Goal: Transaction & Acquisition: Purchase product/service

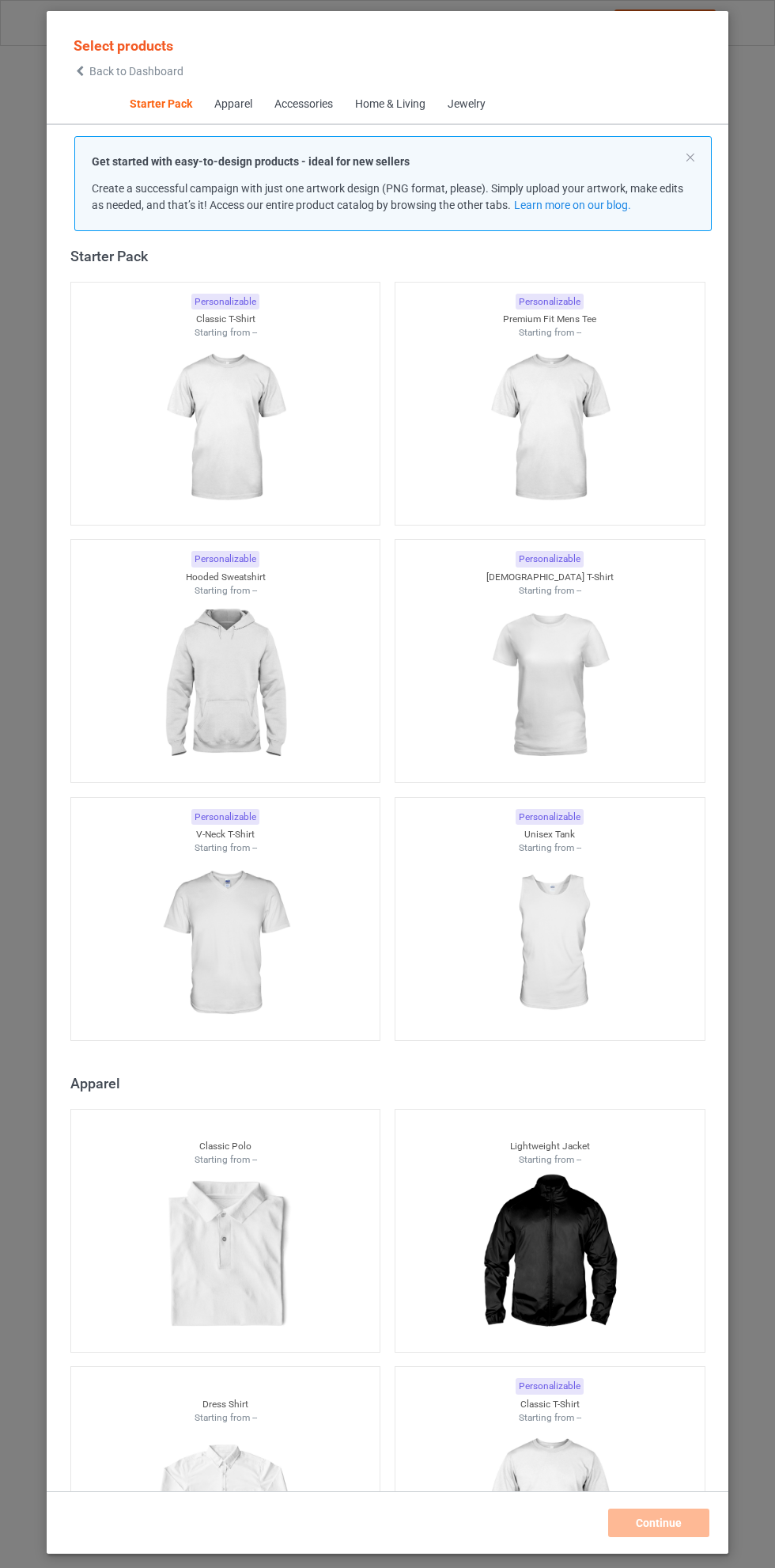
click at [217, 422] on img at bounding box center [225, 427] width 142 height 177
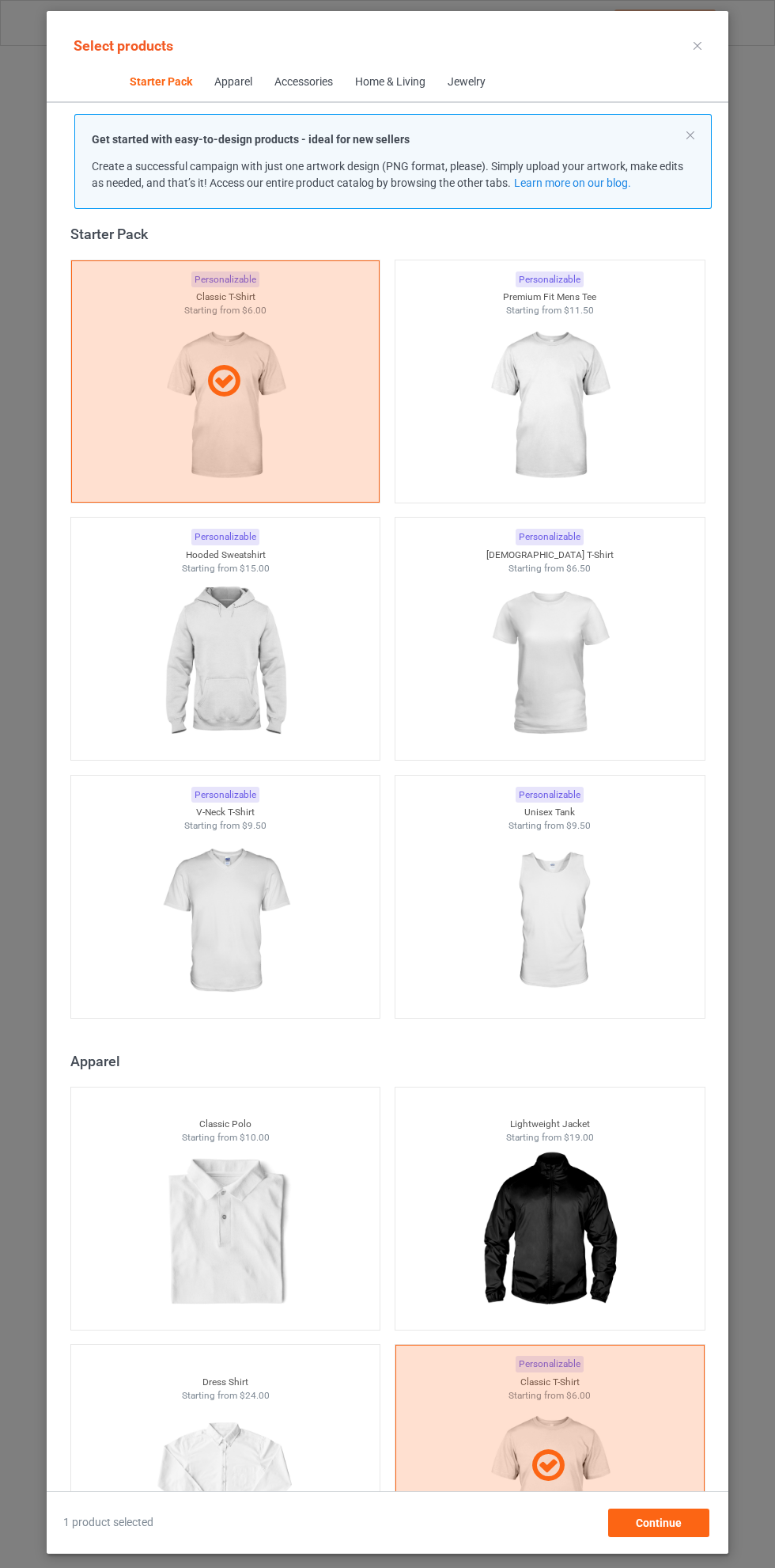
click at [578, 379] on img at bounding box center [549, 406] width 142 height 177
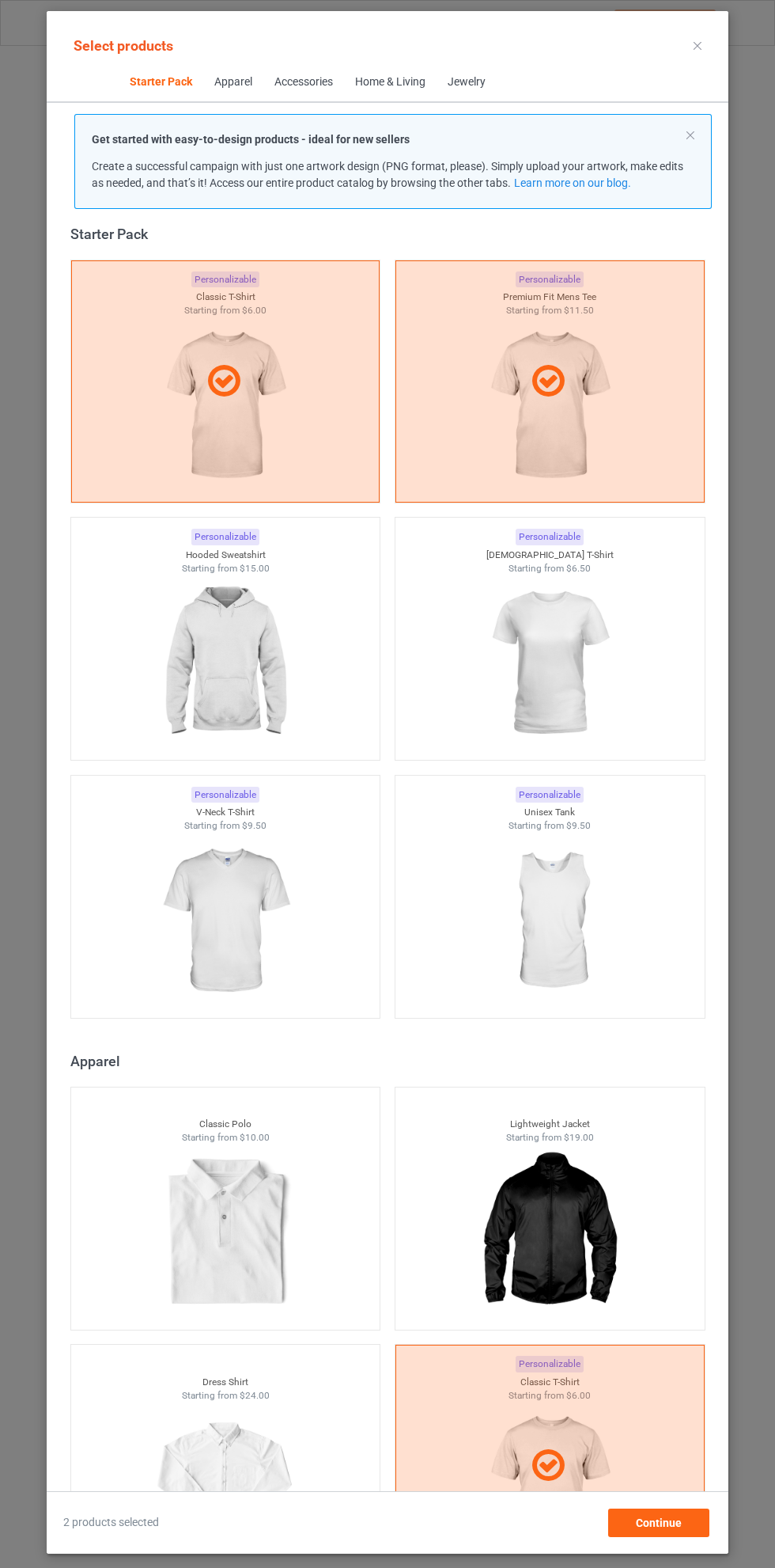
click at [232, 621] on img at bounding box center [225, 663] width 142 height 177
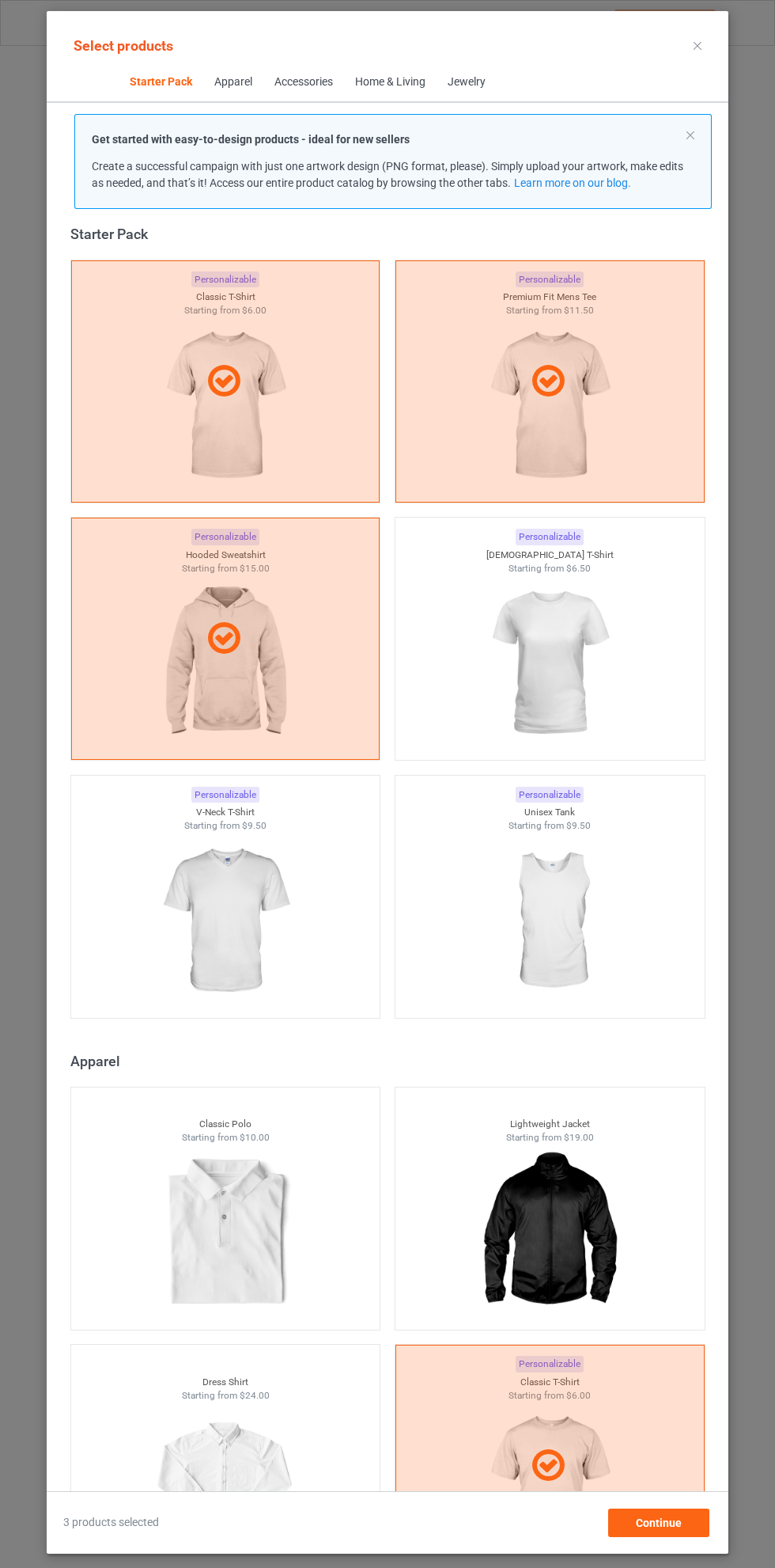
click at [601, 596] on img at bounding box center [549, 663] width 142 height 177
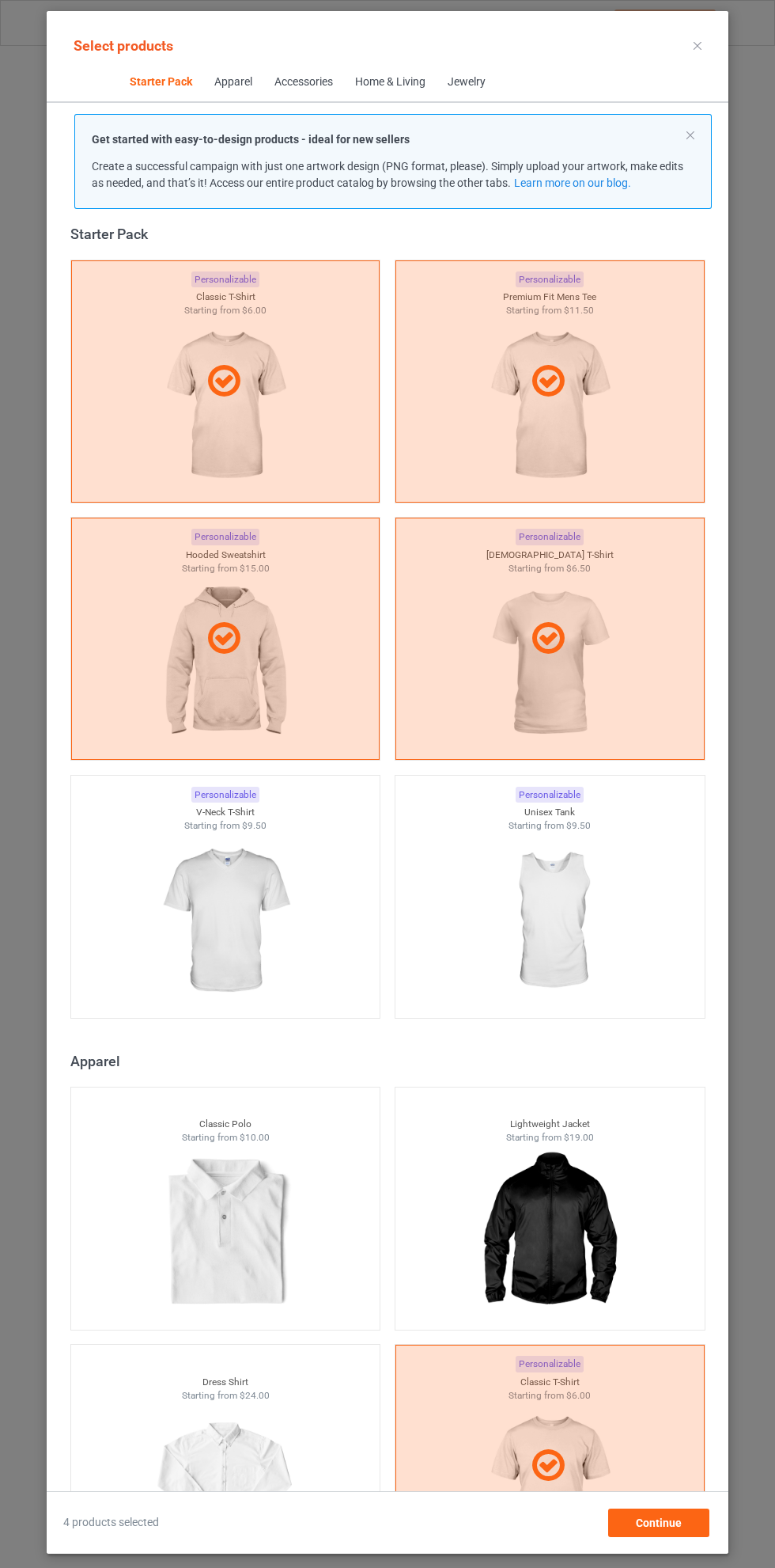
click at [608, 590] on div at bounding box center [550, 638] width 309 height 242
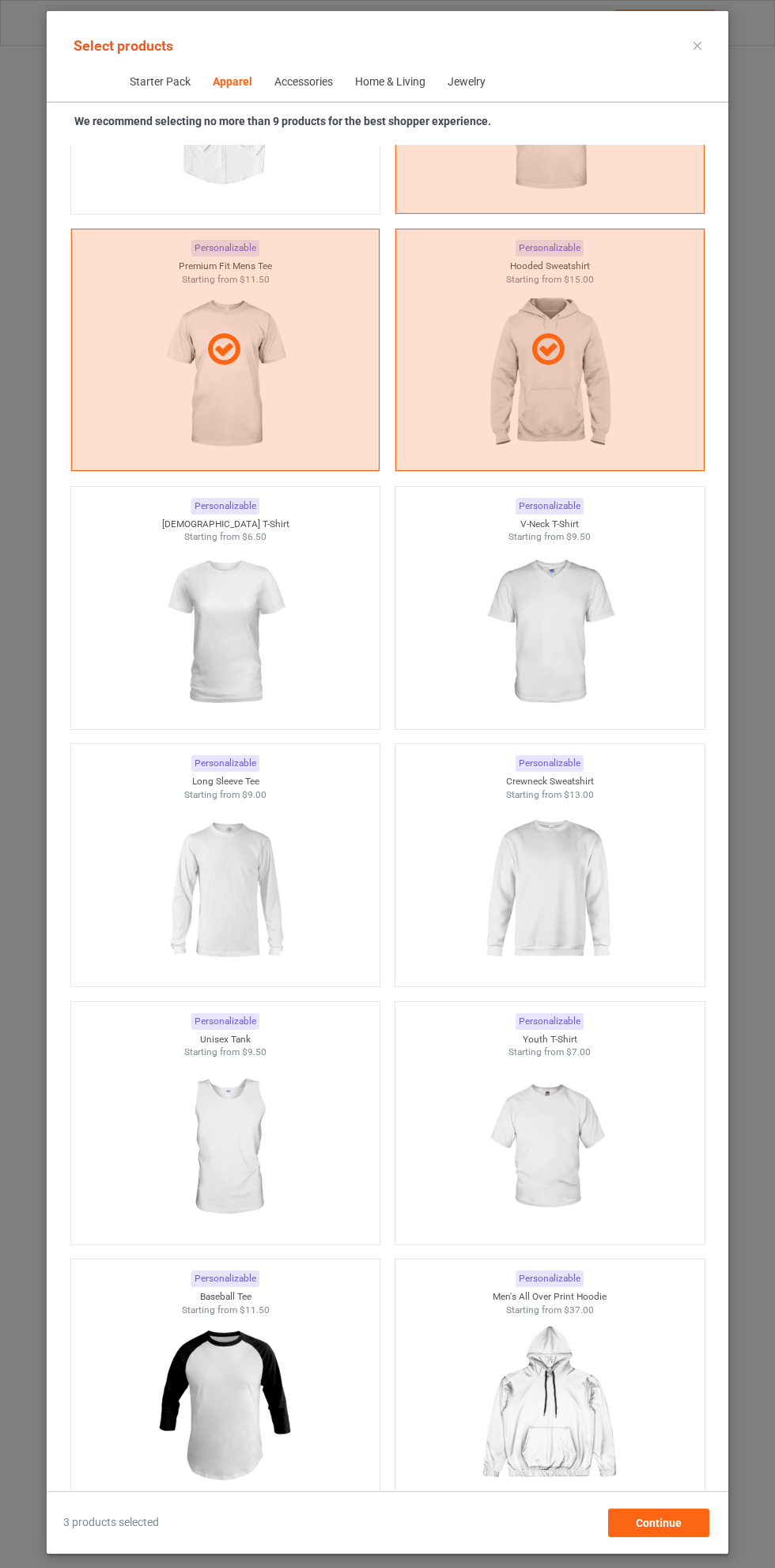
scroll to position [1323, 0]
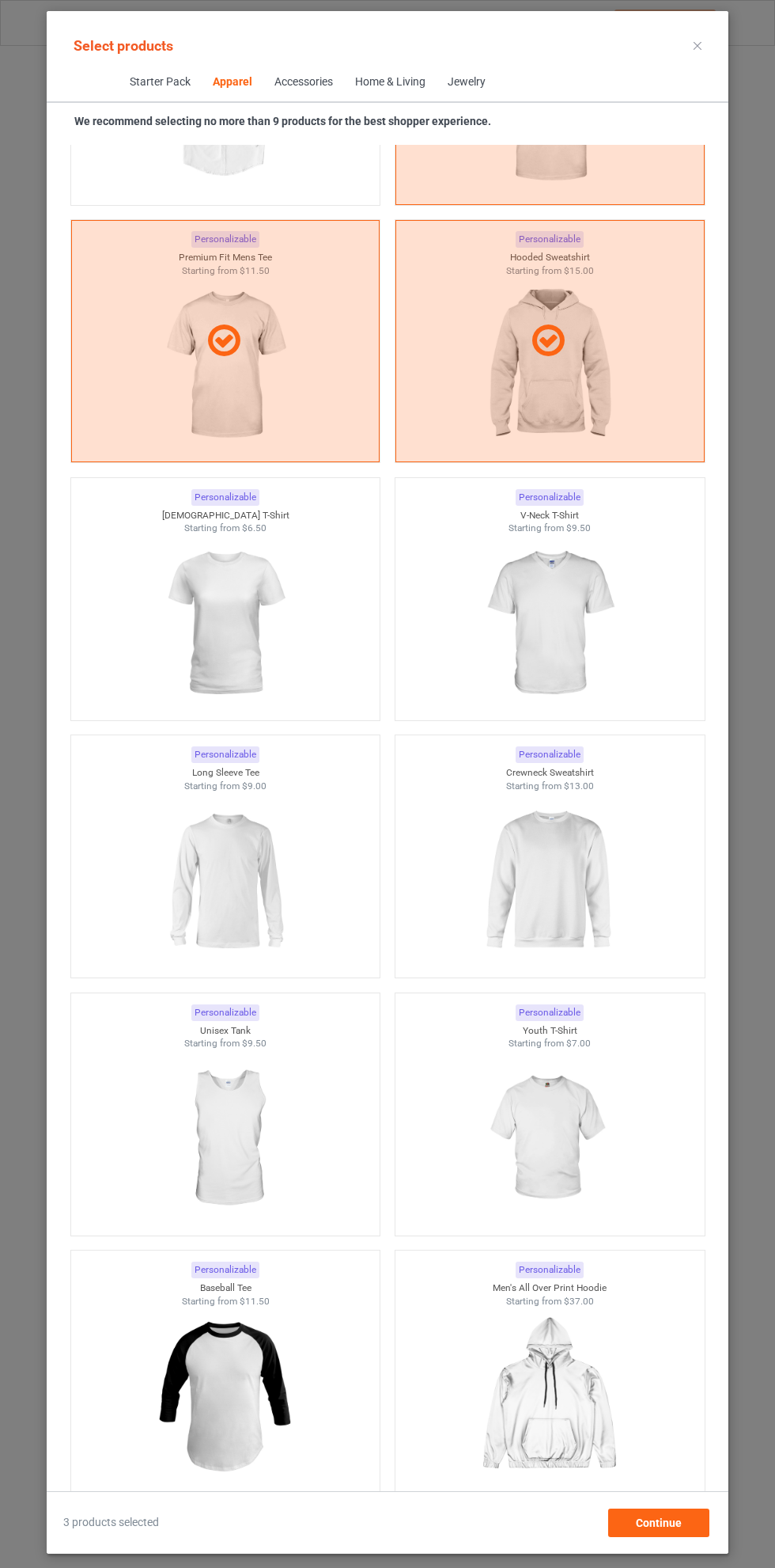
click at [562, 851] on img at bounding box center [549, 880] width 142 height 177
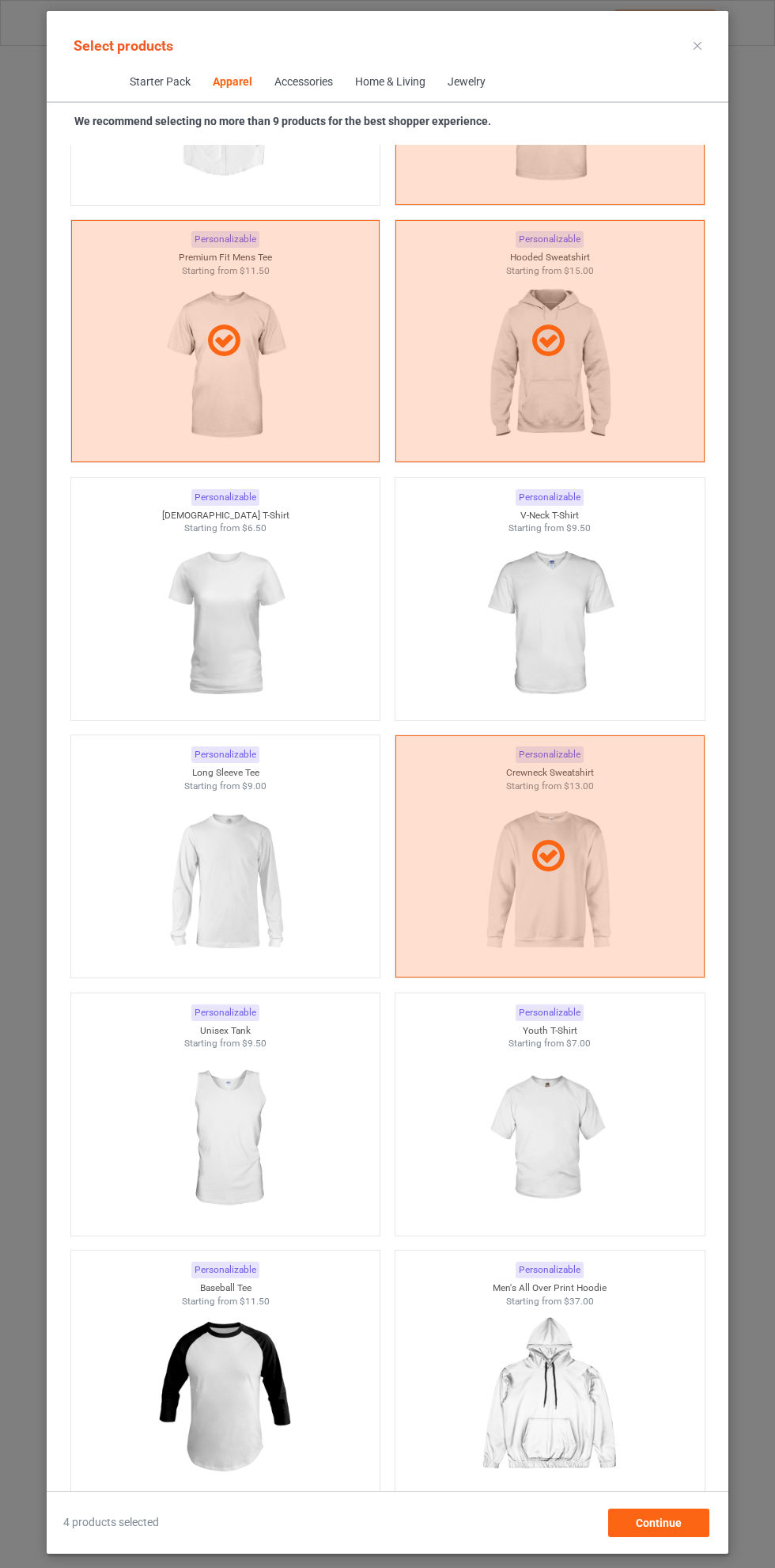
click at [578, 865] on div at bounding box center [550, 857] width 308 height 38
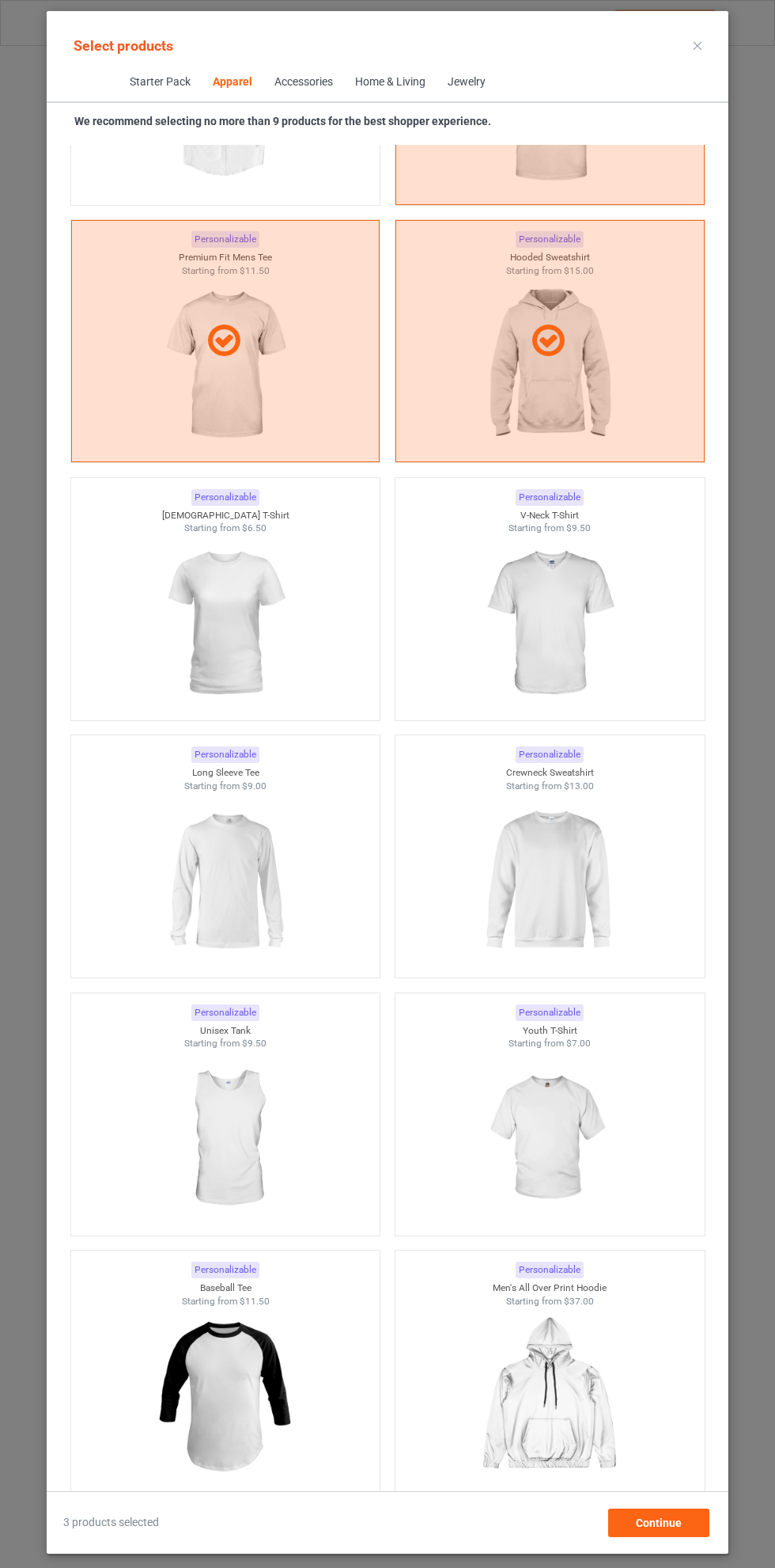
scroll to position [935, 0]
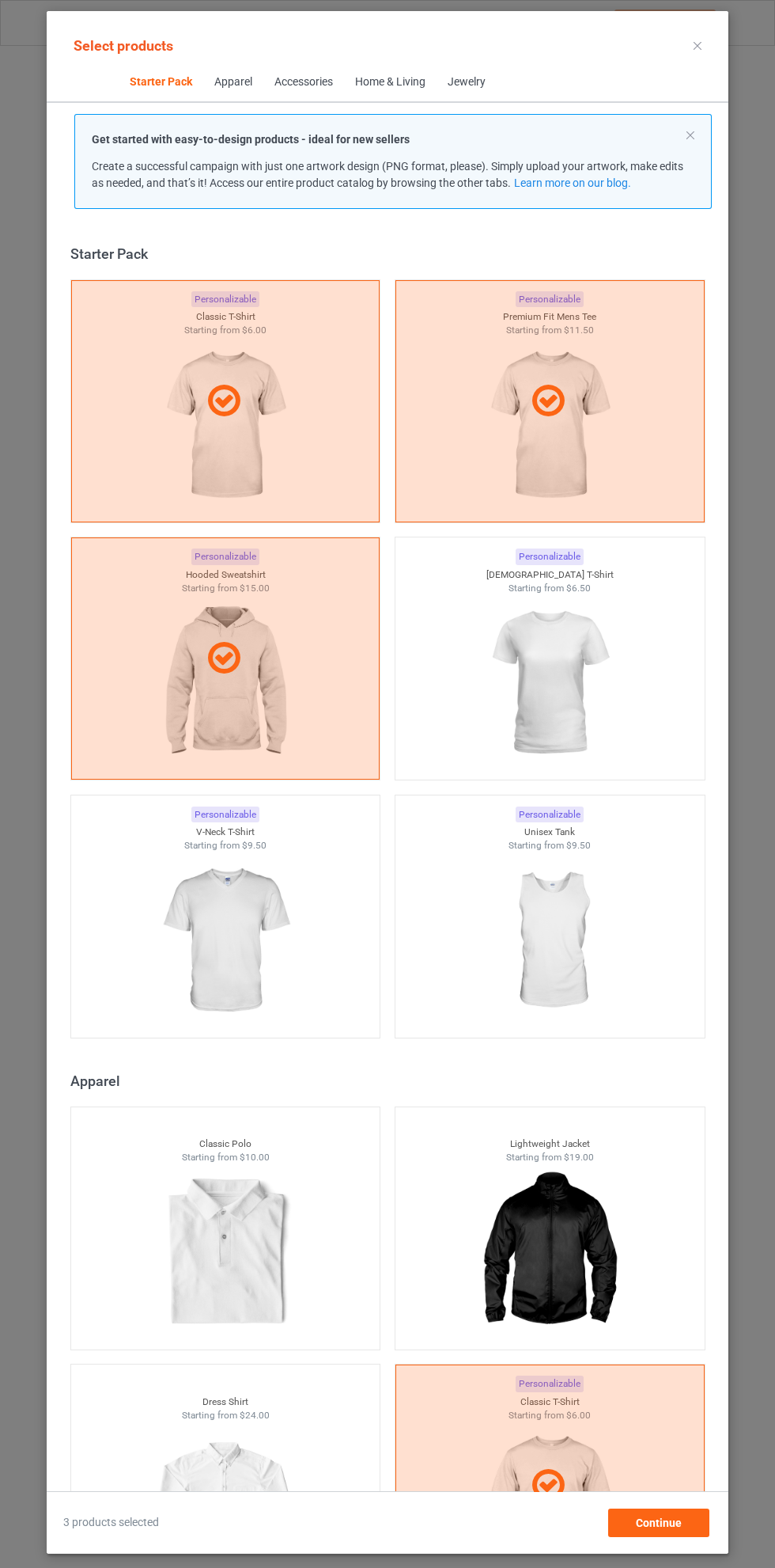
click at [698, 45] on icon at bounding box center [697, 45] width 8 height 8
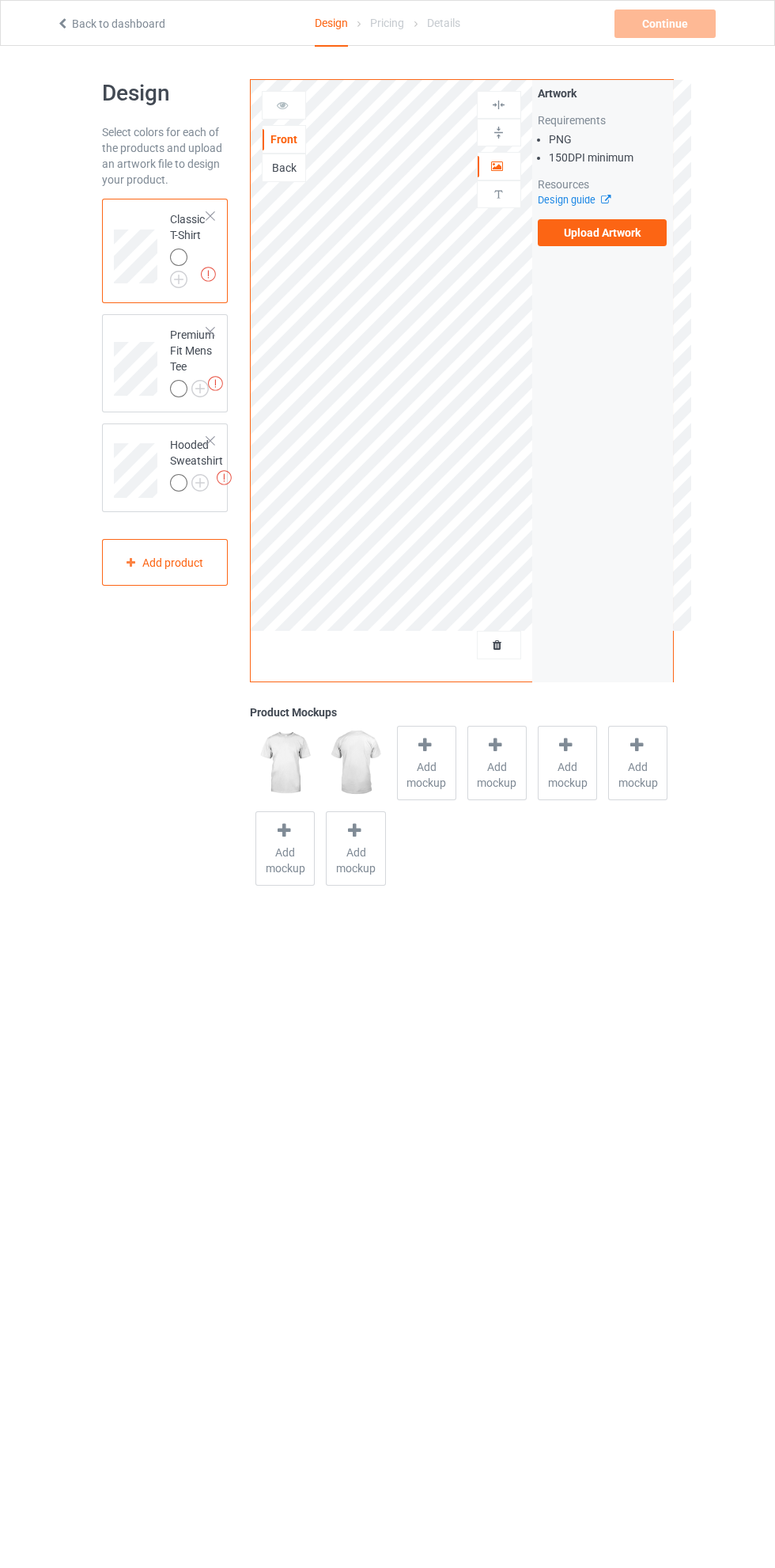
click at [301, 180] on div "Back" at bounding box center [284, 168] width 45 height 29
click at [301, 179] on div "Back" at bounding box center [284, 168] width 45 height 29
click at [306, 168] on div "Back" at bounding box center [284, 168] width 45 height 29
click at [295, 170] on div "Back" at bounding box center [284, 167] width 43 height 16
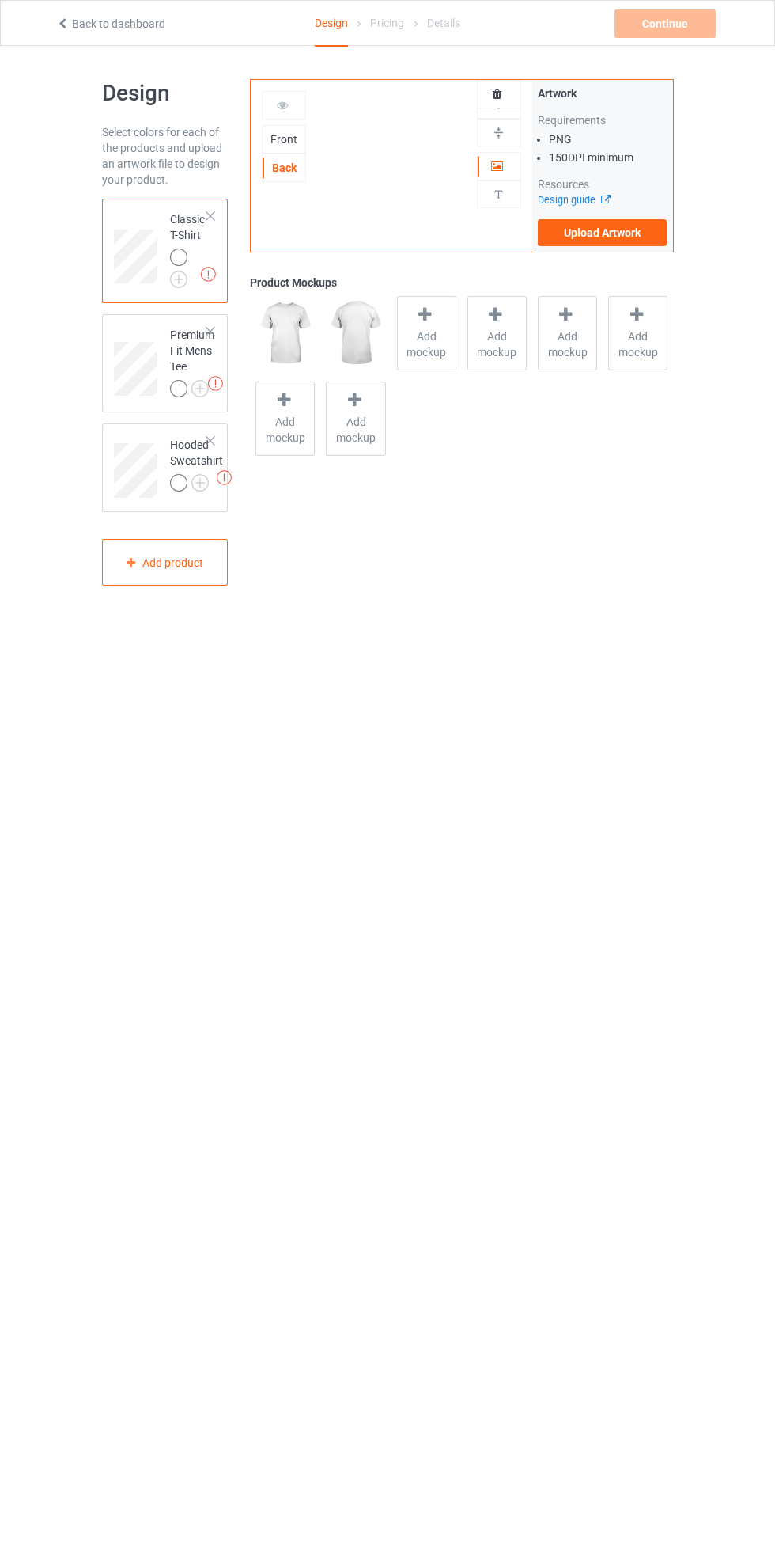
click at [612, 233] on label "Upload Artwork" at bounding box center [603, 233] width 130 height 27
click at [0, 0] on input "Upload Artwork" at bounding box center [0, 0] width 0 height 0
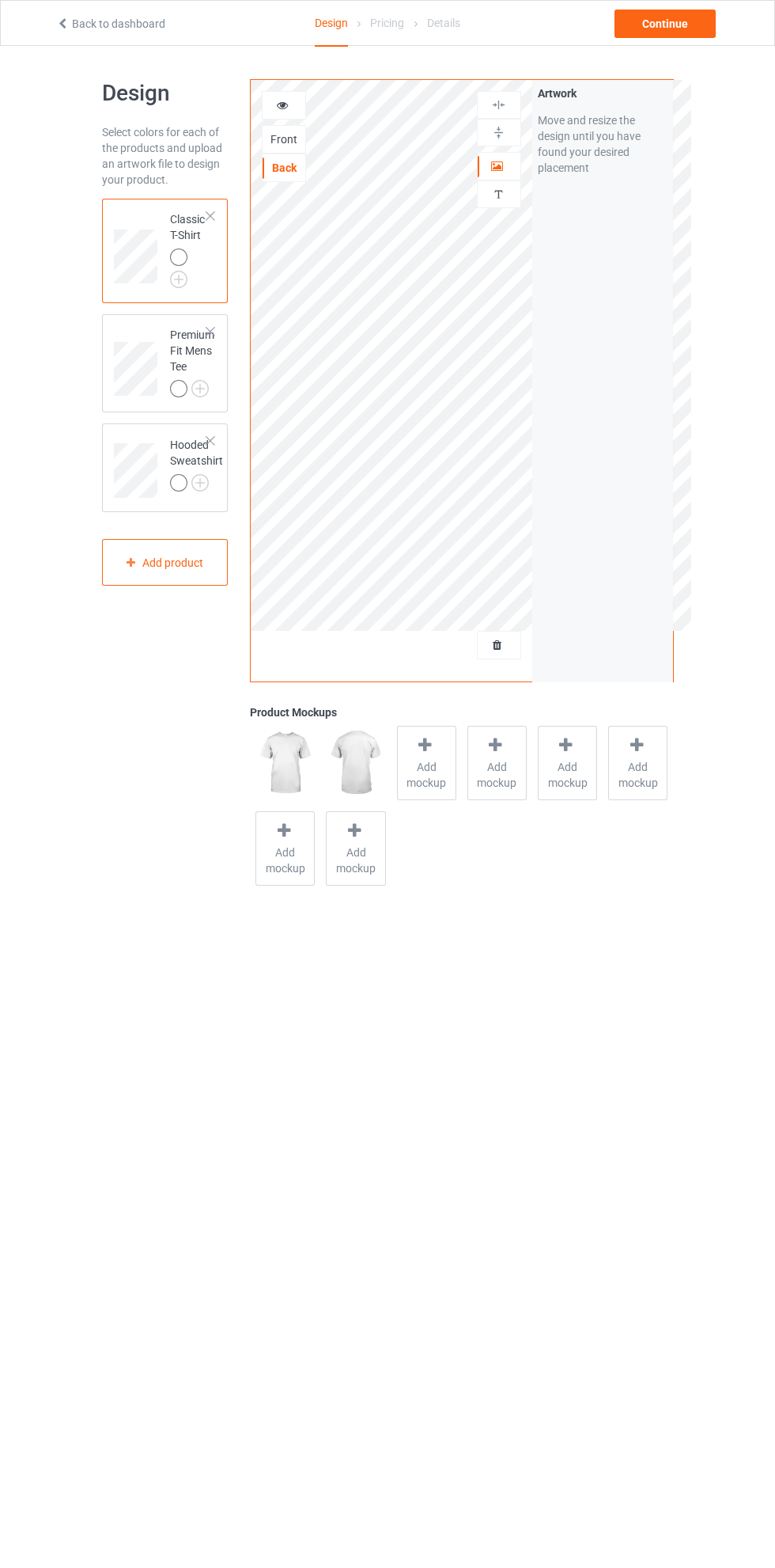
click at [282, 102] on icon at bounding box center [283, 102] width 13 height 11
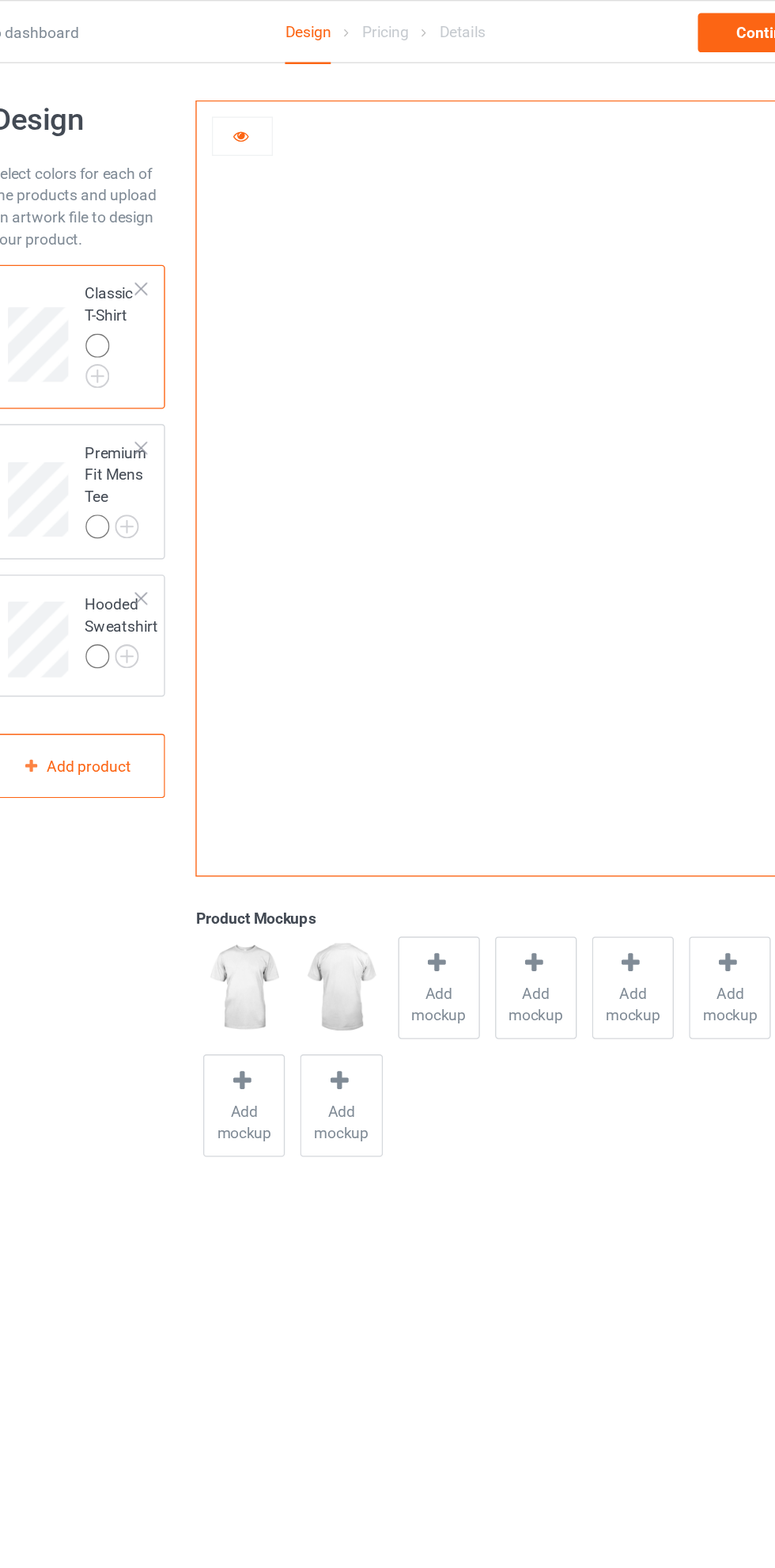
scroll to position [6, 0]
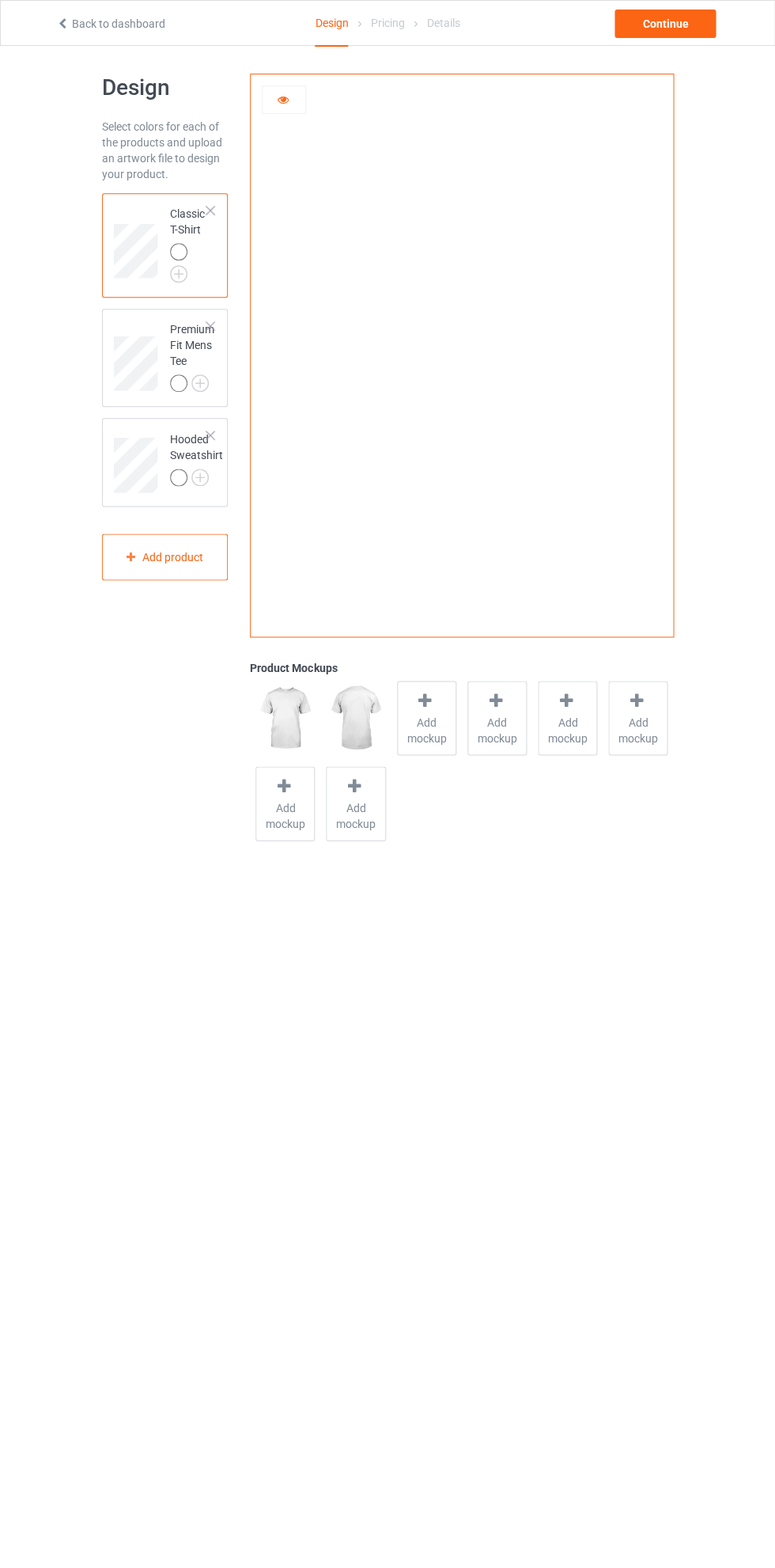
click at [288, 102] on icon at bounding box center [283, 97] width 13 height 11
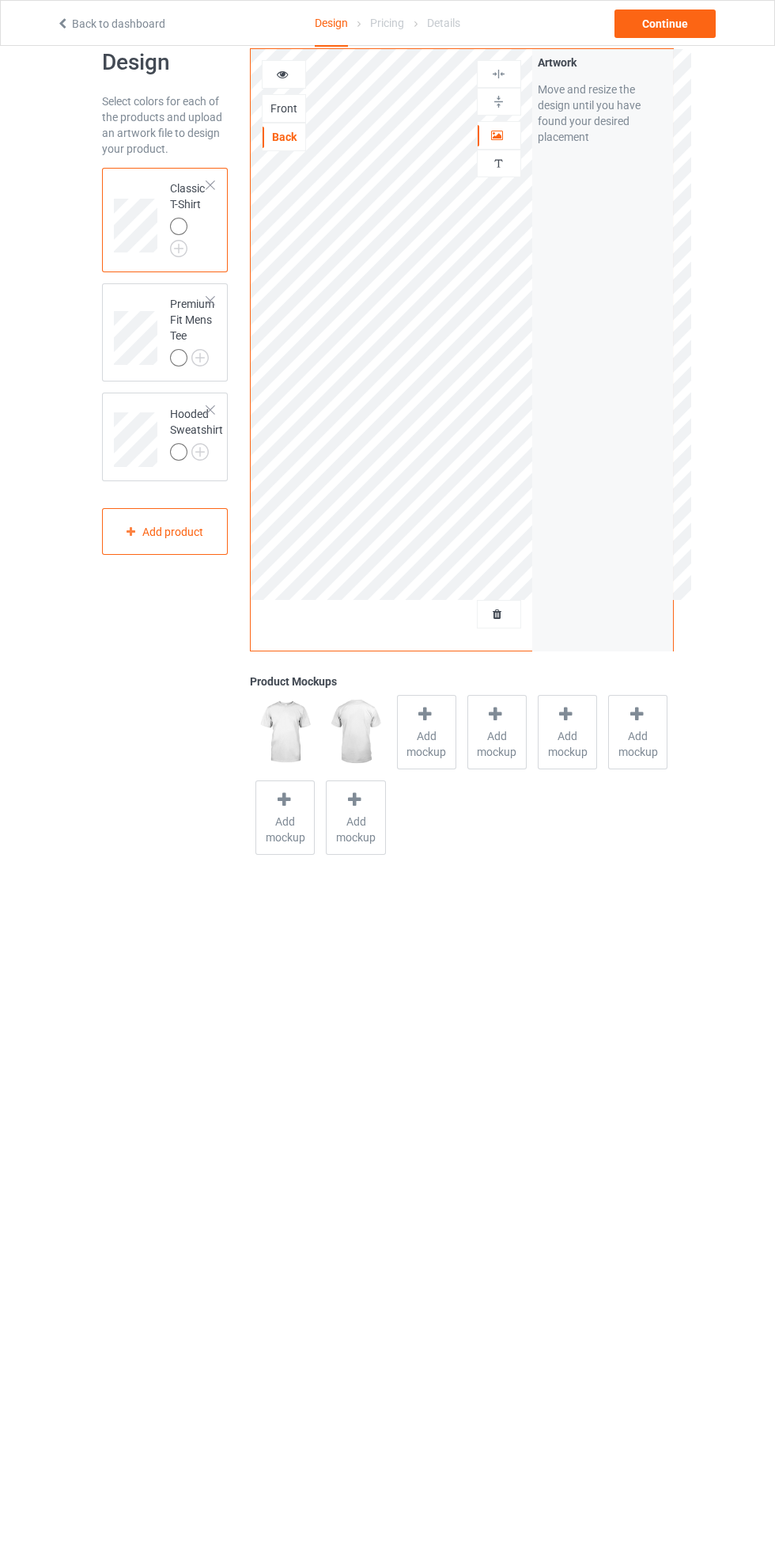
scroll to position [32, 0]
click at [500, 134] on icon at bounding box center [498, 132] width 13 height 11
click at [282, 71] on icon at bounding box center [283, 71] width 13 height 11
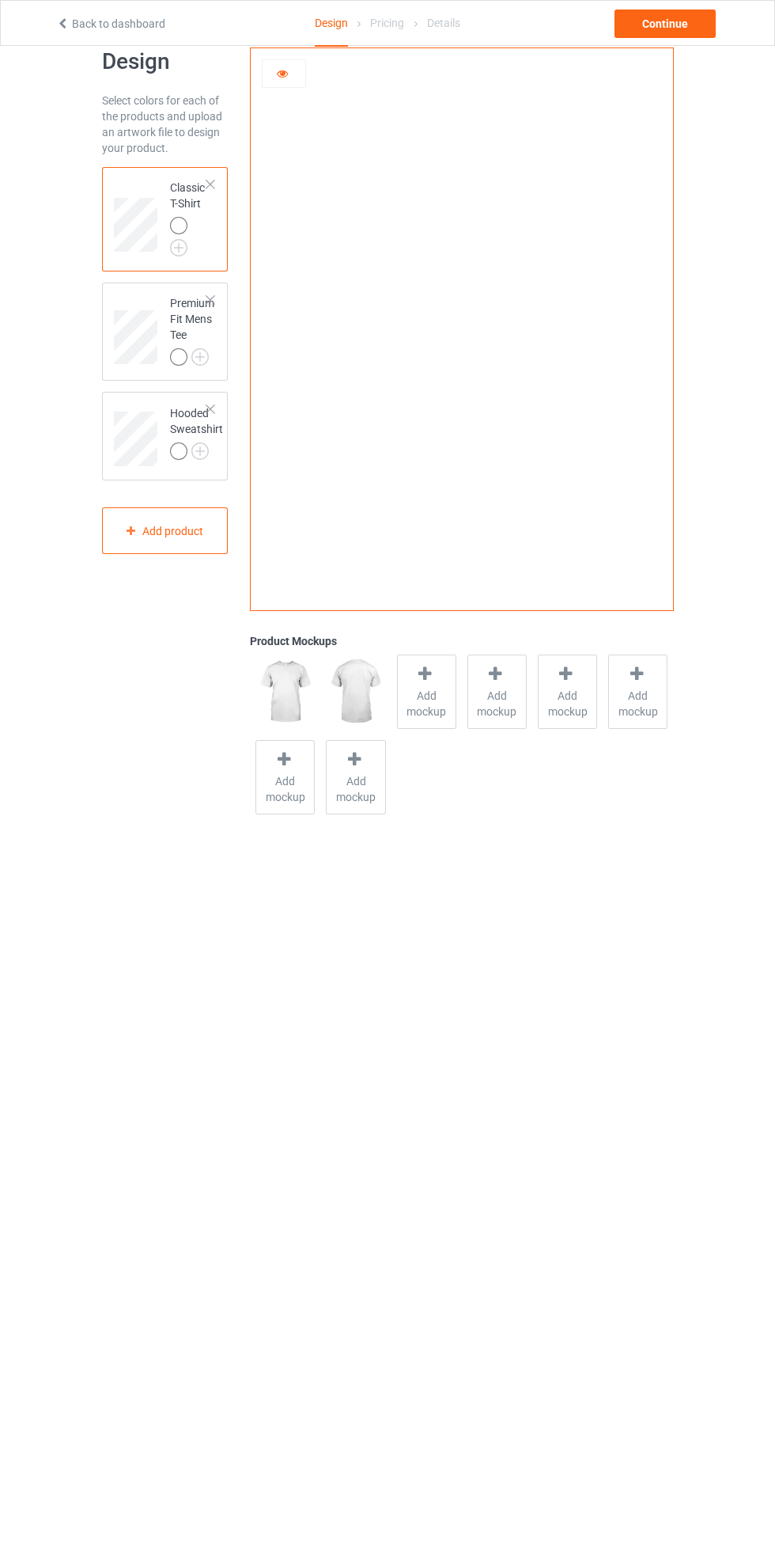
click at [286, 76] on icon at bounding box center [283, 71] width 13 height 11
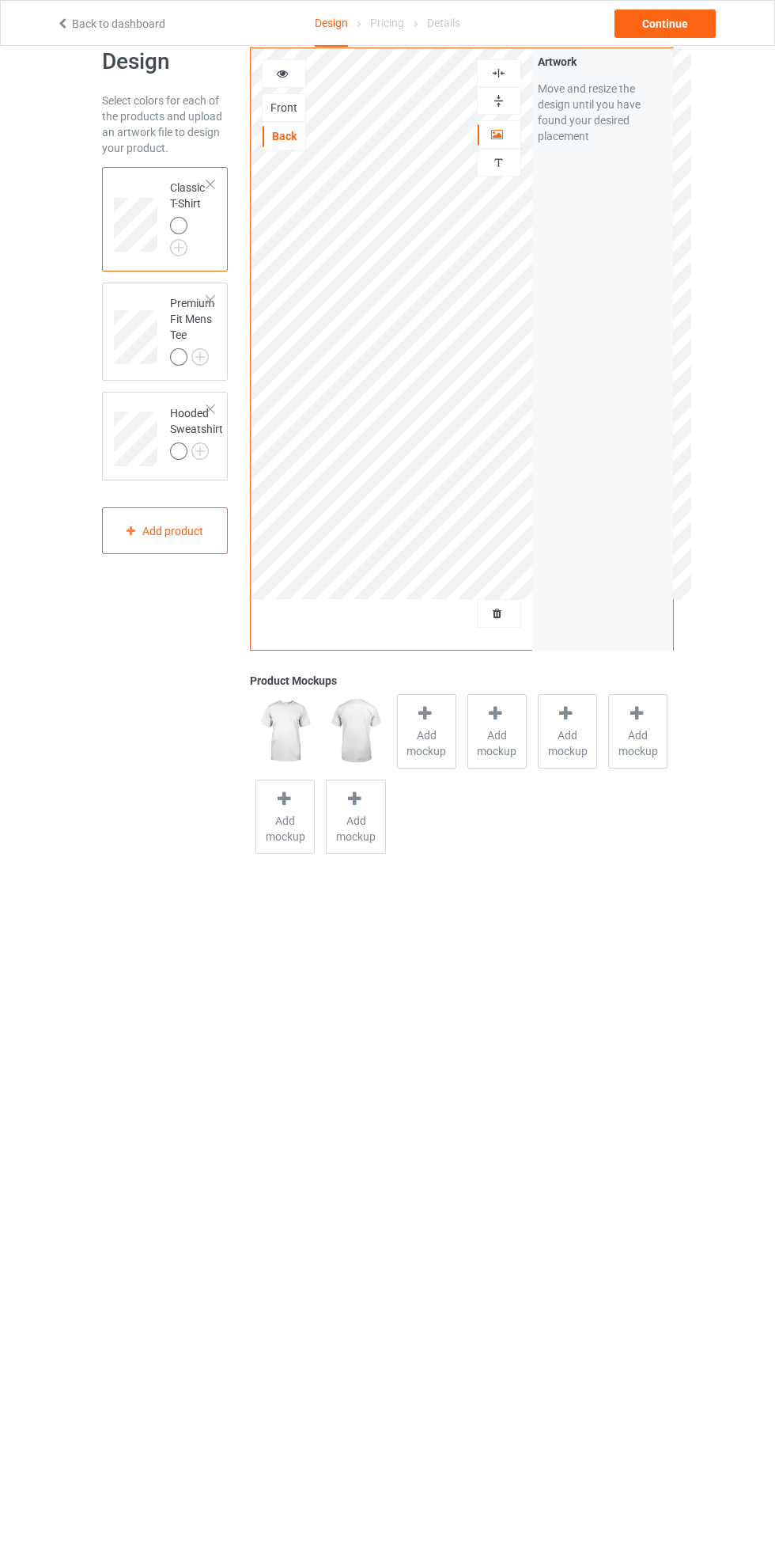
scroll to position [45, 0]
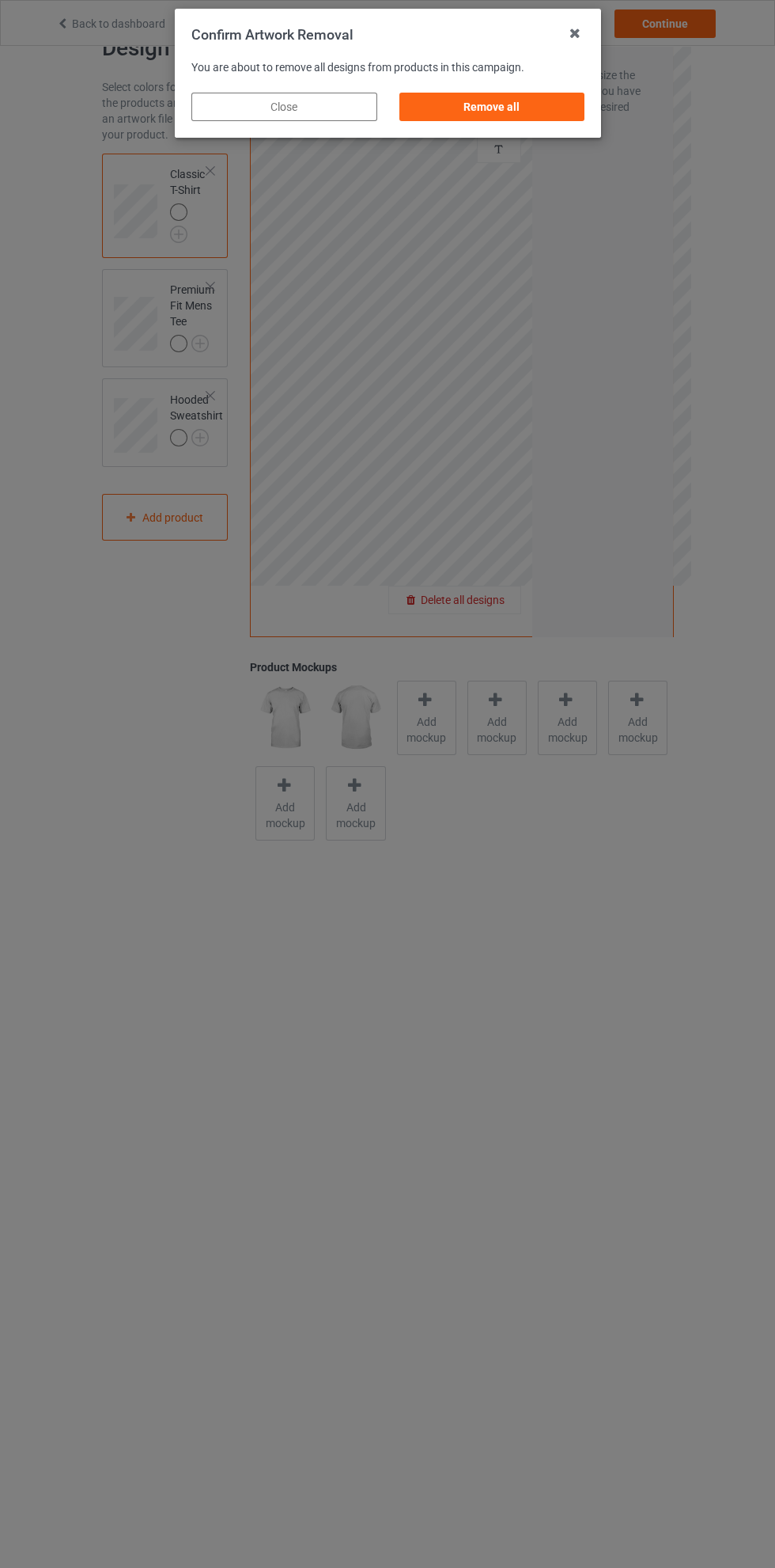
click at [527, 117] on div "Remove all" at bounding box center [491, 107] width 186 height 29
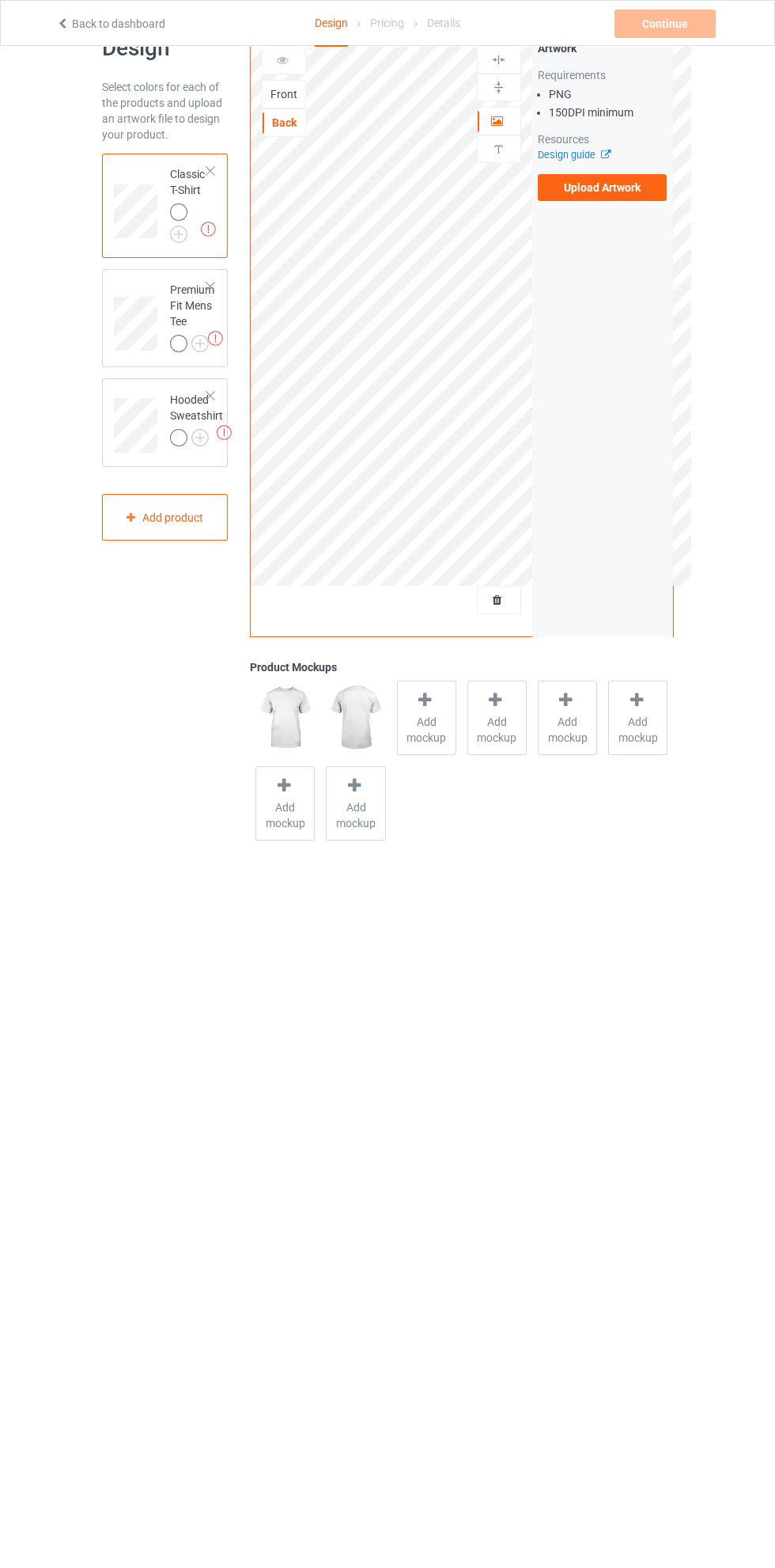
click at [600, 180] on label "Upload Artwork" at bounding box center [603, 187] width 130 height 27
click at [0, 0] on input "Upload Artwork" at bounding box center [0, 0] width 0 height 0
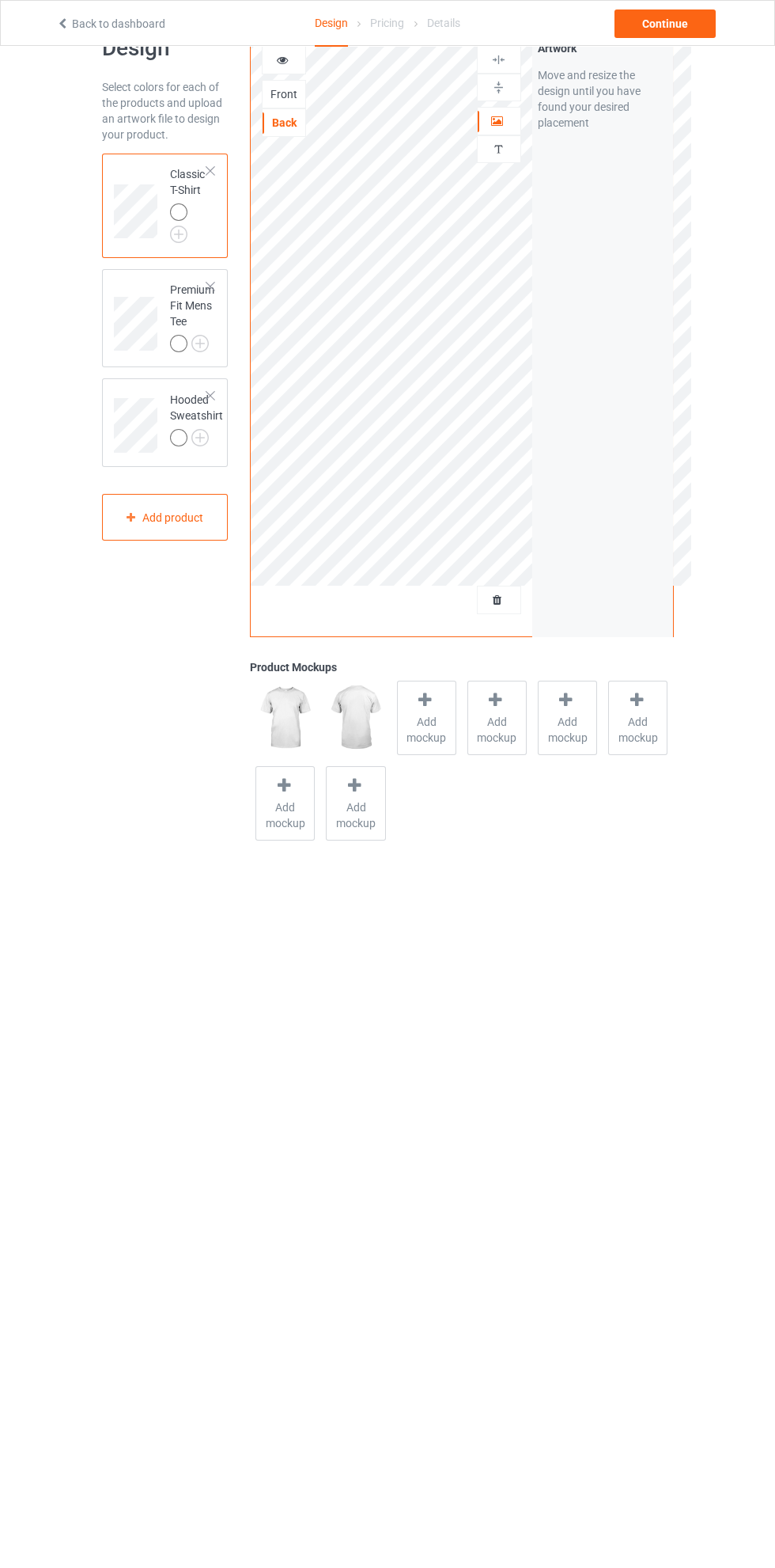
click at [432, 710] on div at bounding box center [427, 702] width 22 height 23
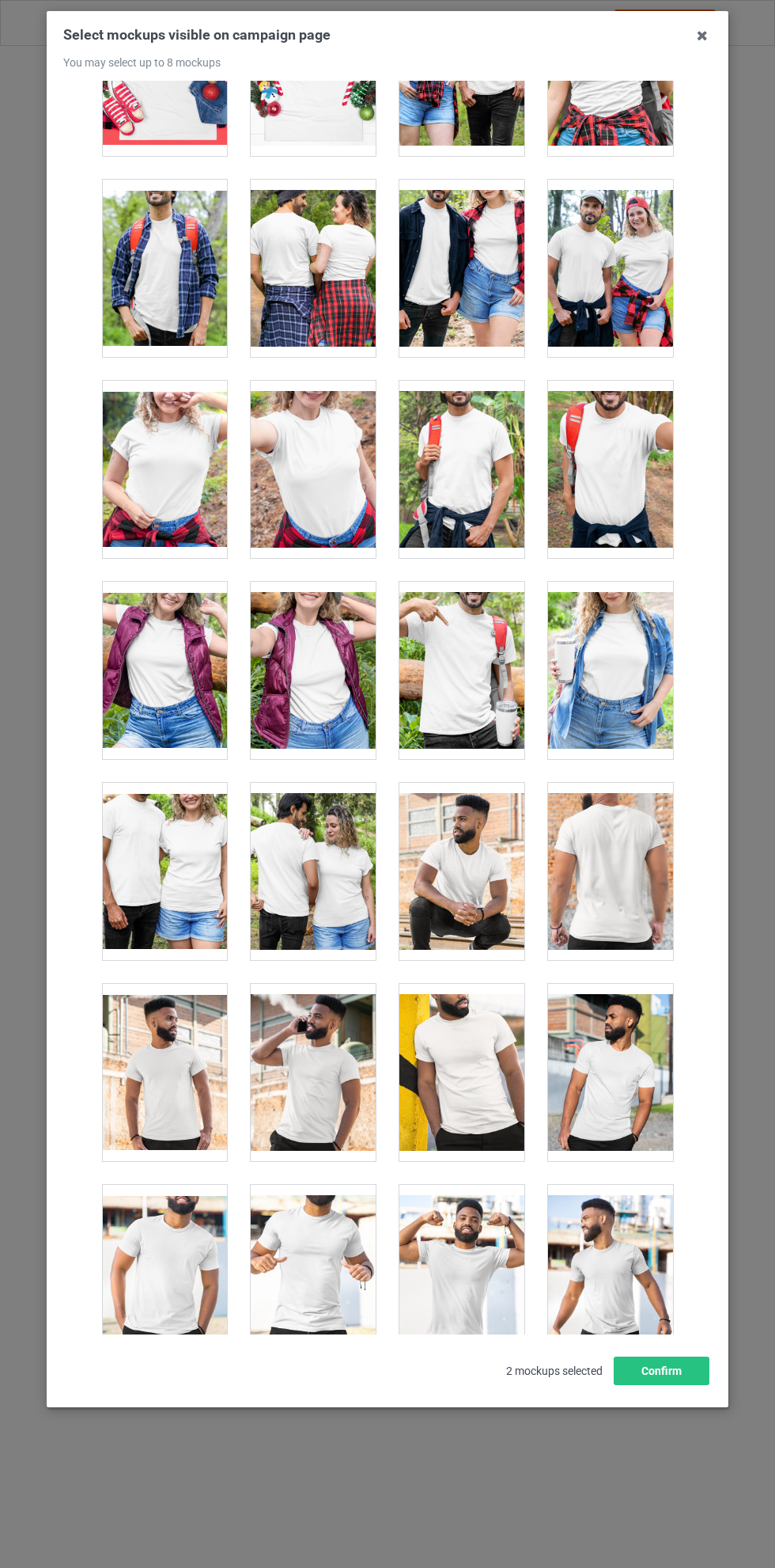
scroll to position [17601, 0]
click at [308, 224] on div at bounding box center [313, 269] width 125 height 177
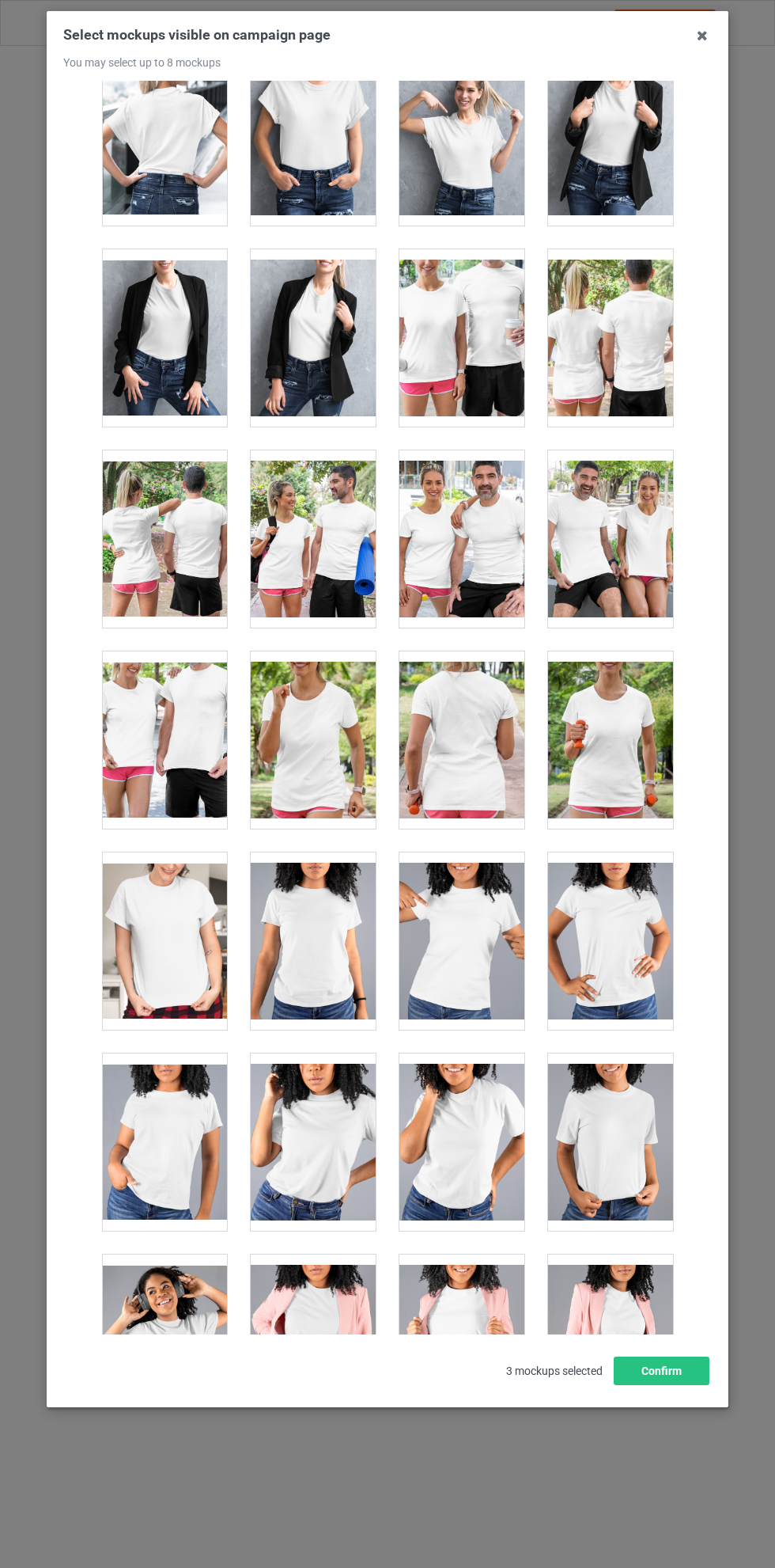
scroll to position [19788, 0]
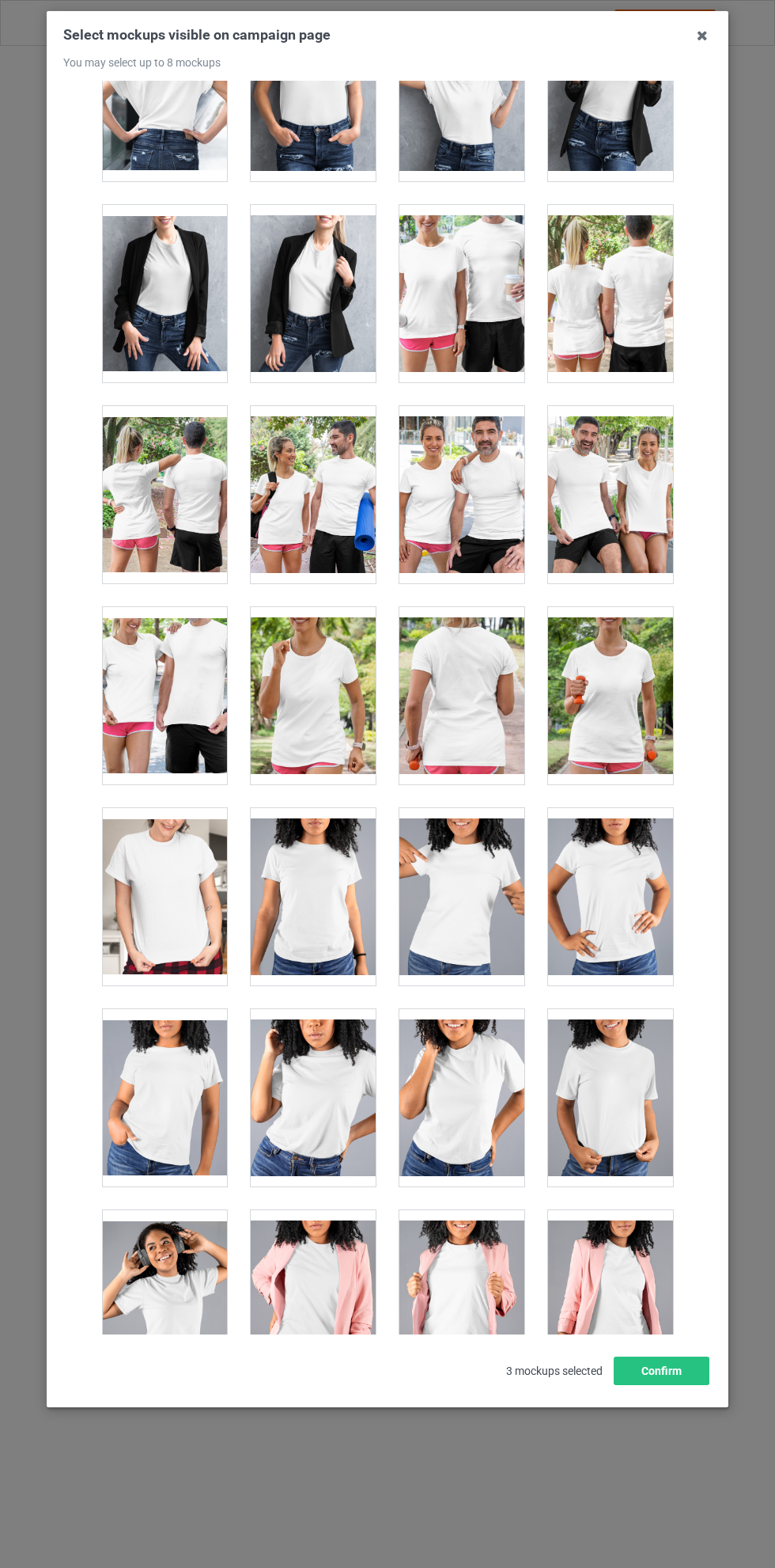
click at [165, 444] on div at bounding box center [165, 494] width 125 height 177
click at [486, 672] on div at bounding box center [462, 695] width 125 height 177
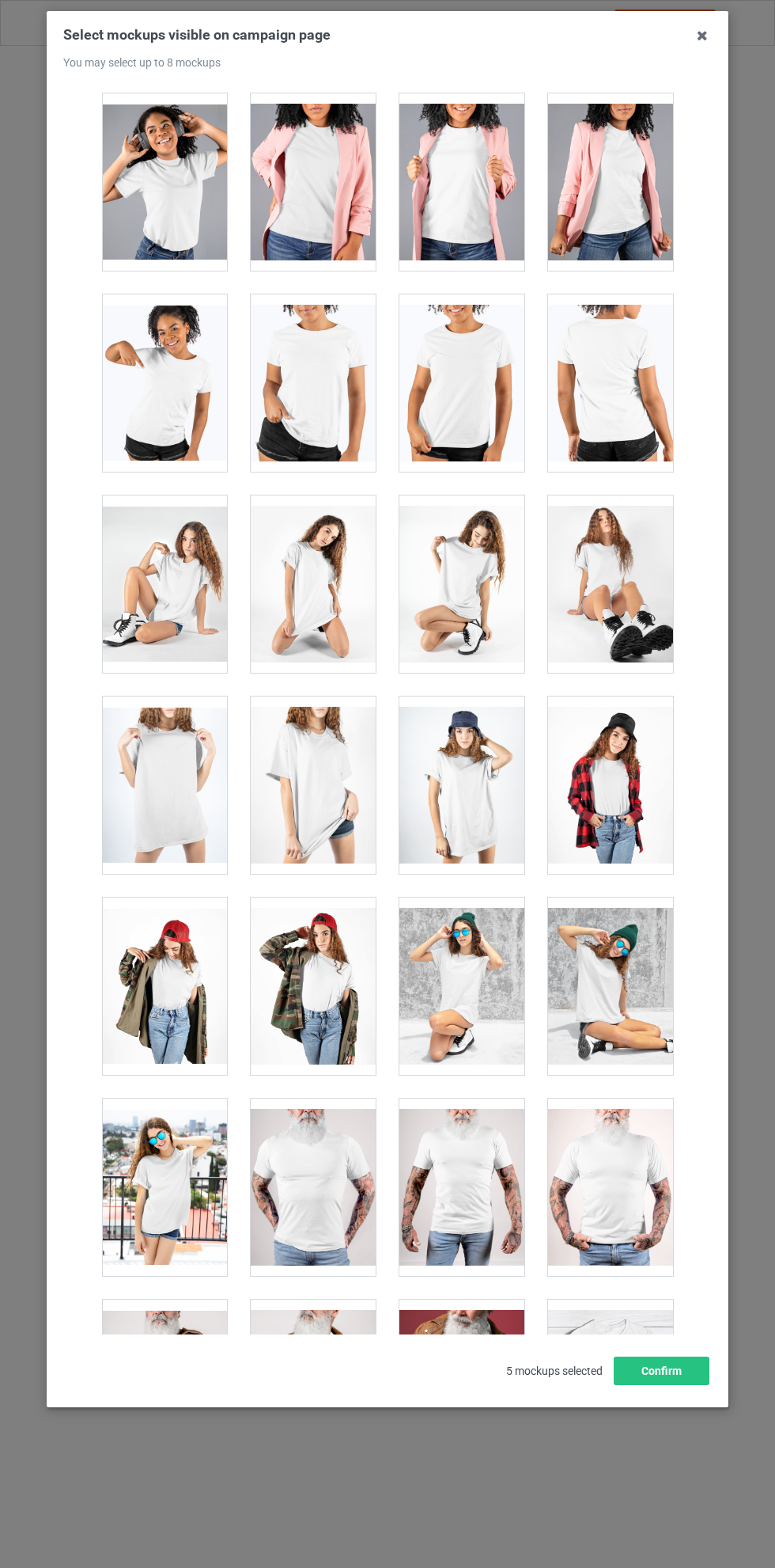
scroll to position [20910, 0]
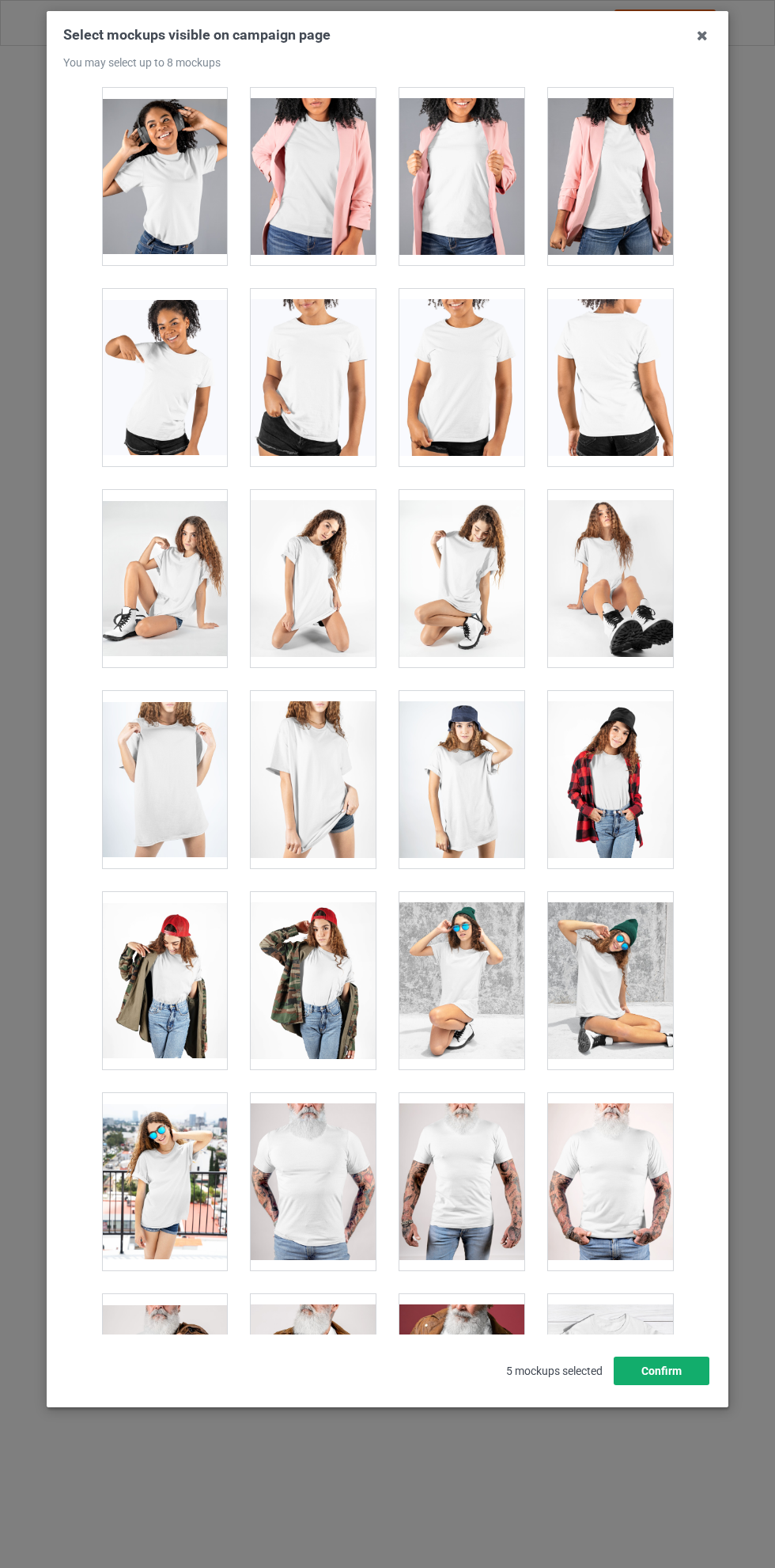
click at [681, 1385] on button "Confirm" at bounding box center [662, 1371] width 96 height 29
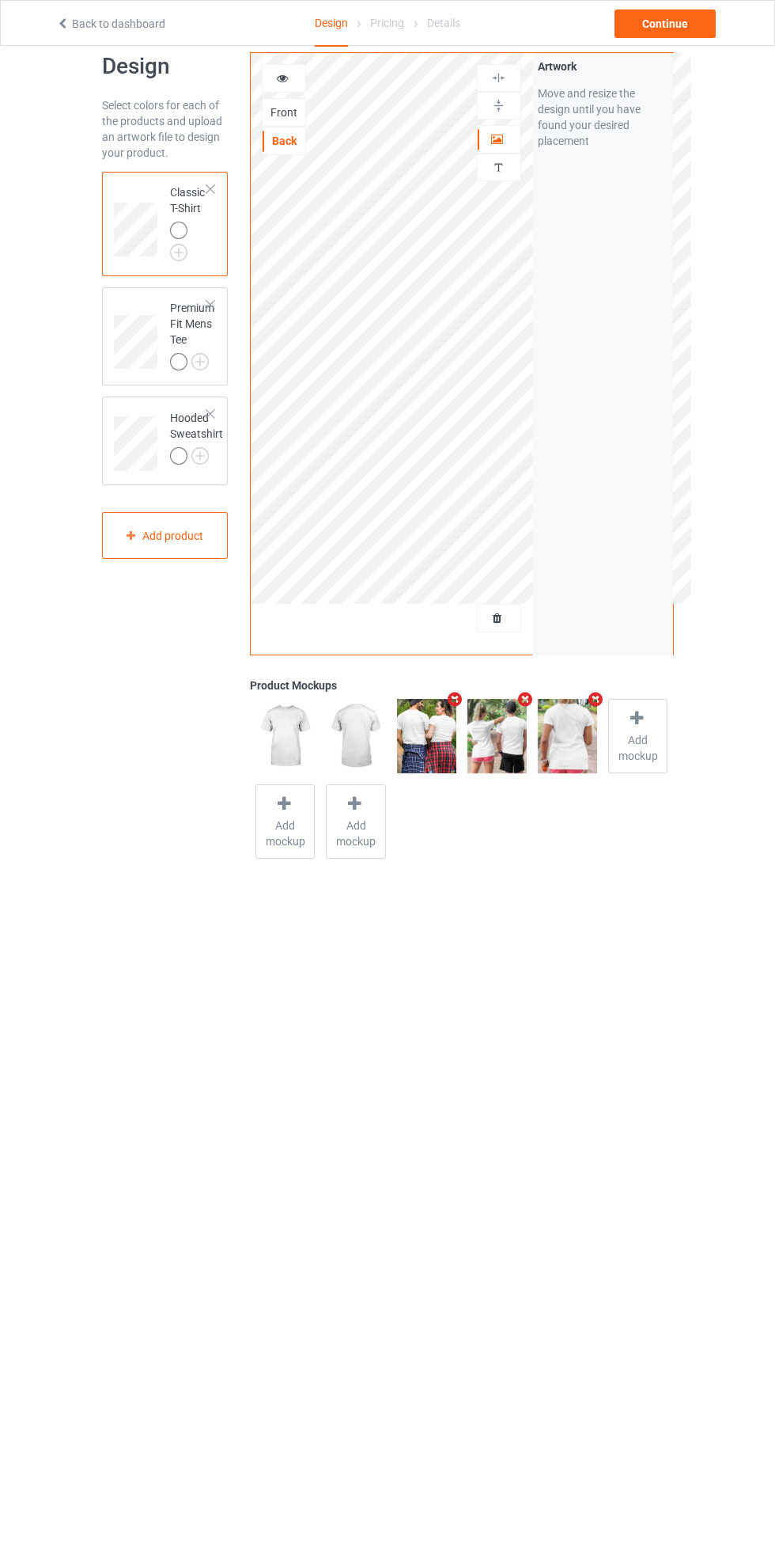
click at [0, 0] on img at bounding box center [0, 0] width 0 height 0
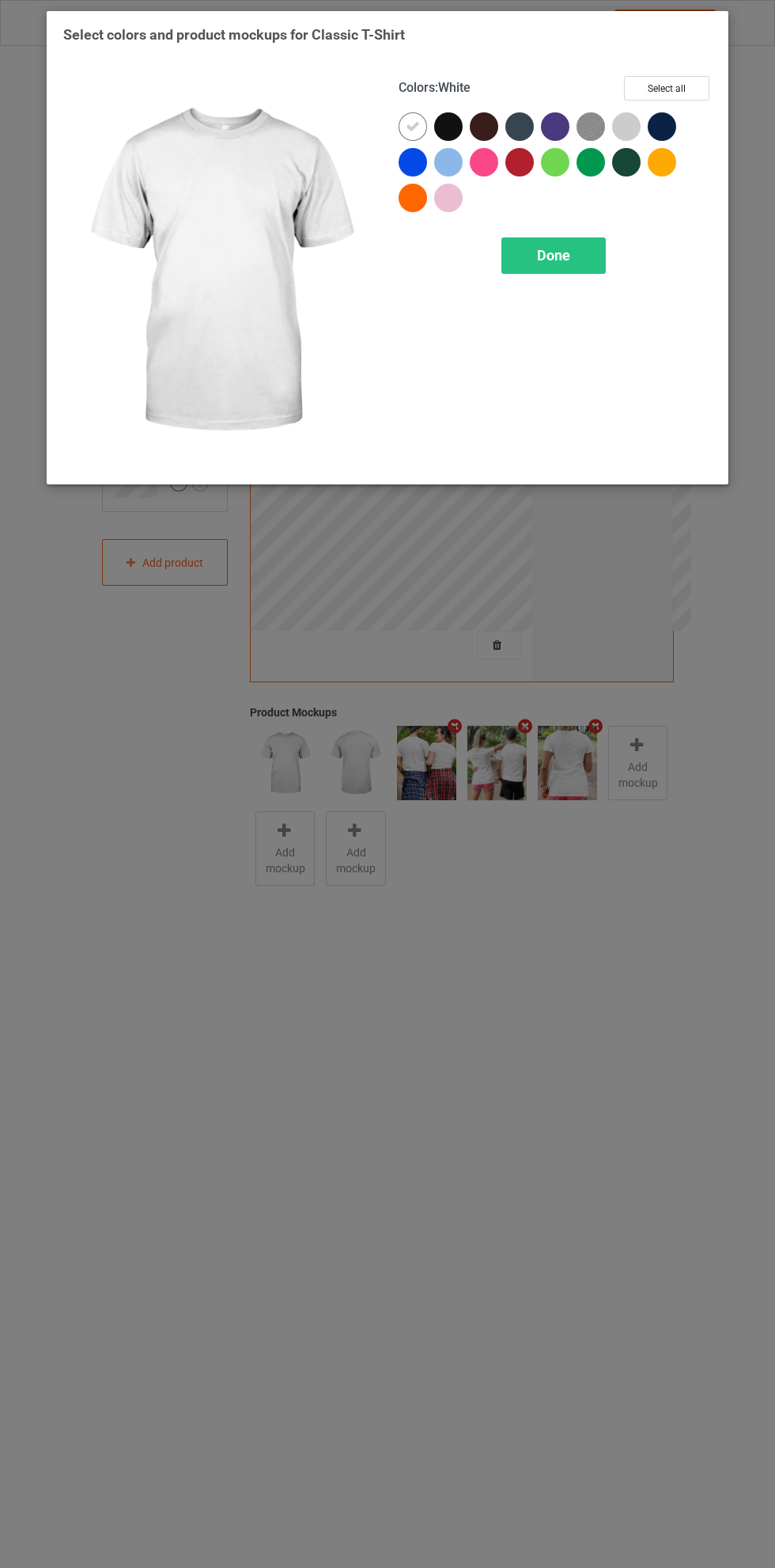
click at [632, 127] on div at bounding box center [626, 127] width 29 height 29
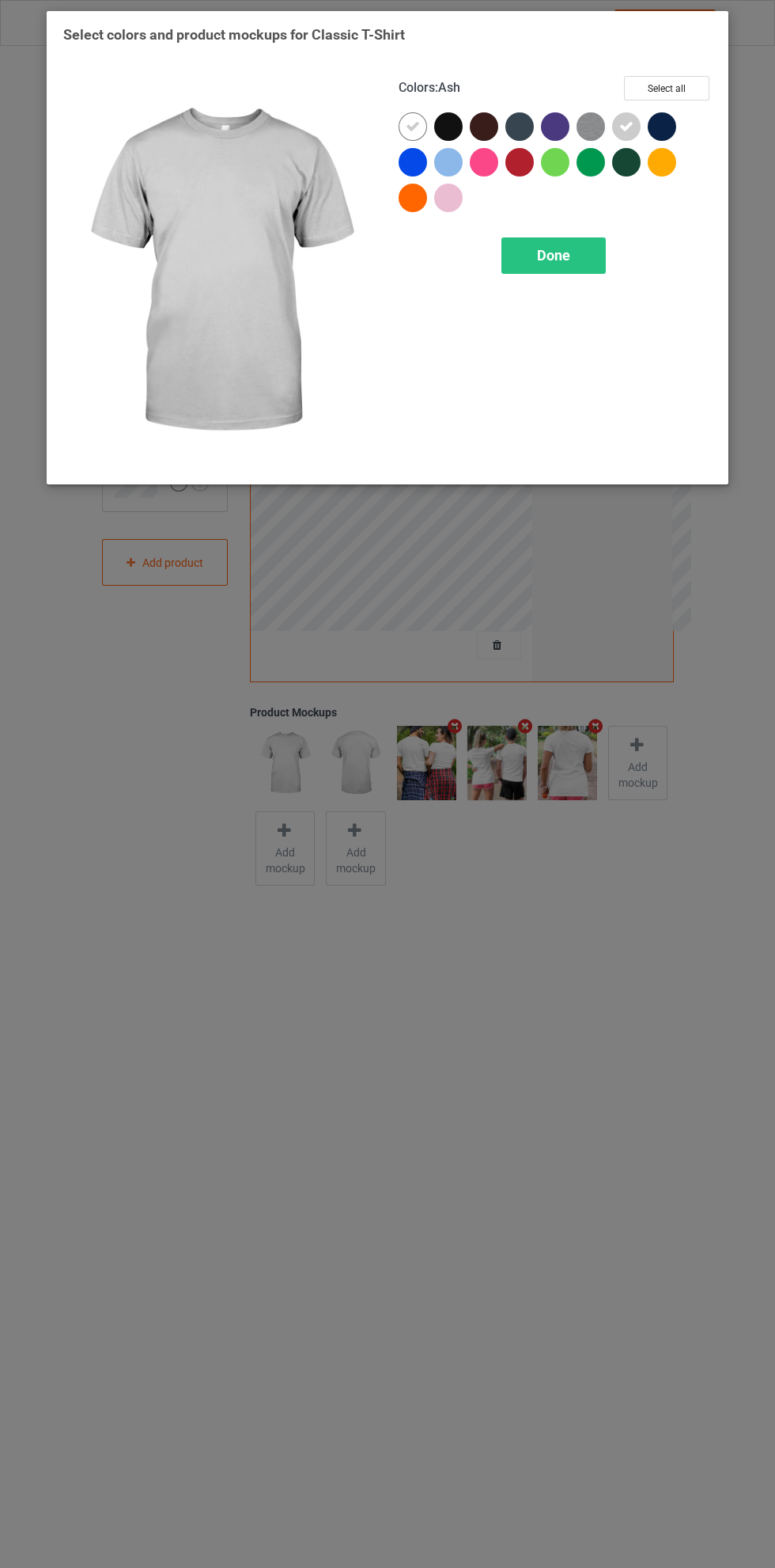
click at [528, 161] on div at bounding box center [520, 162] width 29 height 29
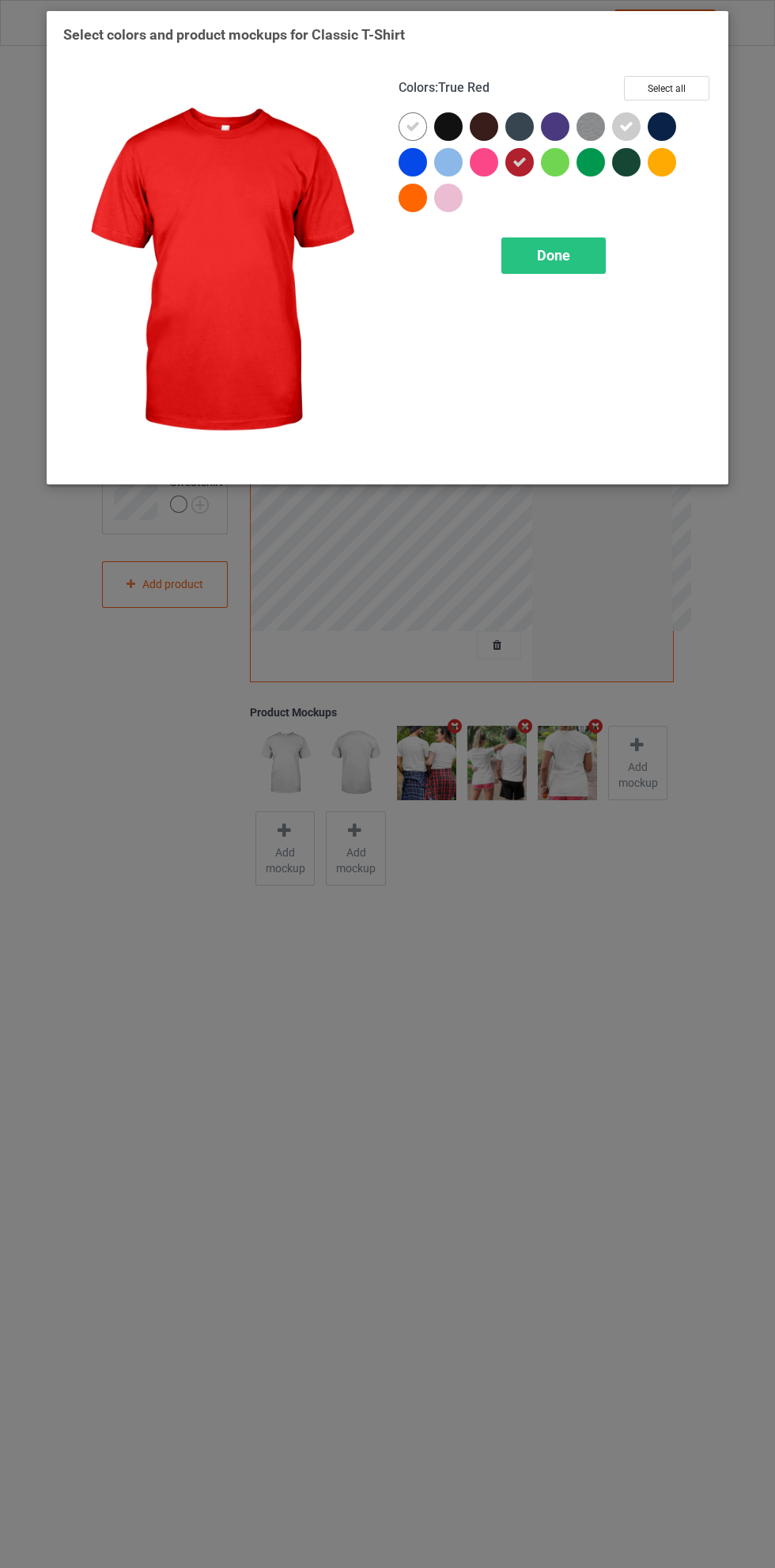
click at [408, 199] on div at bounding box center [413, 198] width 29 height 29
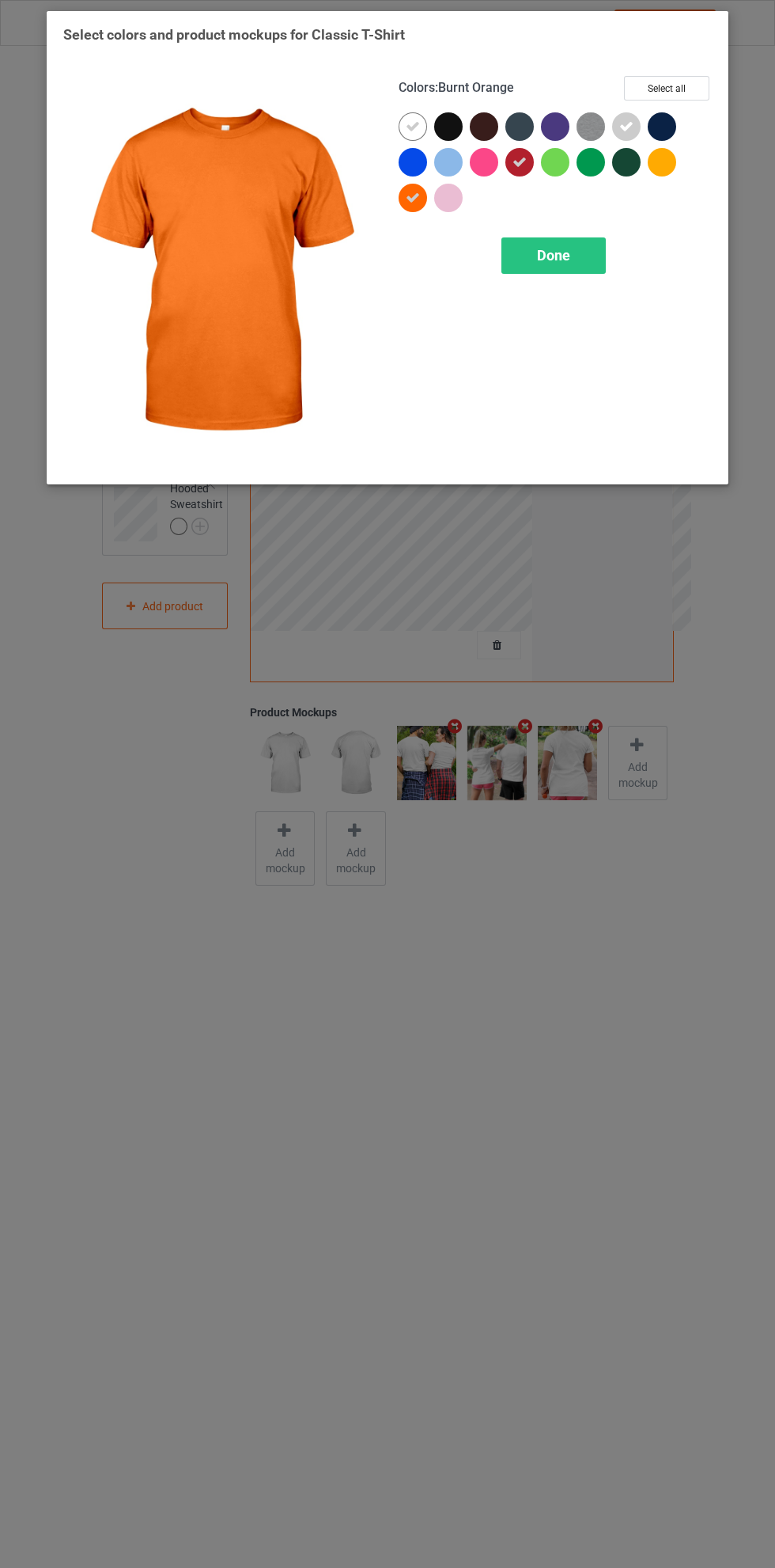
click at [418, 195] on icon at bounding box center [412, 197] width 14 height 14
click at [427, 197] on div at bounding box center [416, 202] width 35 height 35
click at [605, 169] on div at bounding box center [594, 165] width 35 height 35
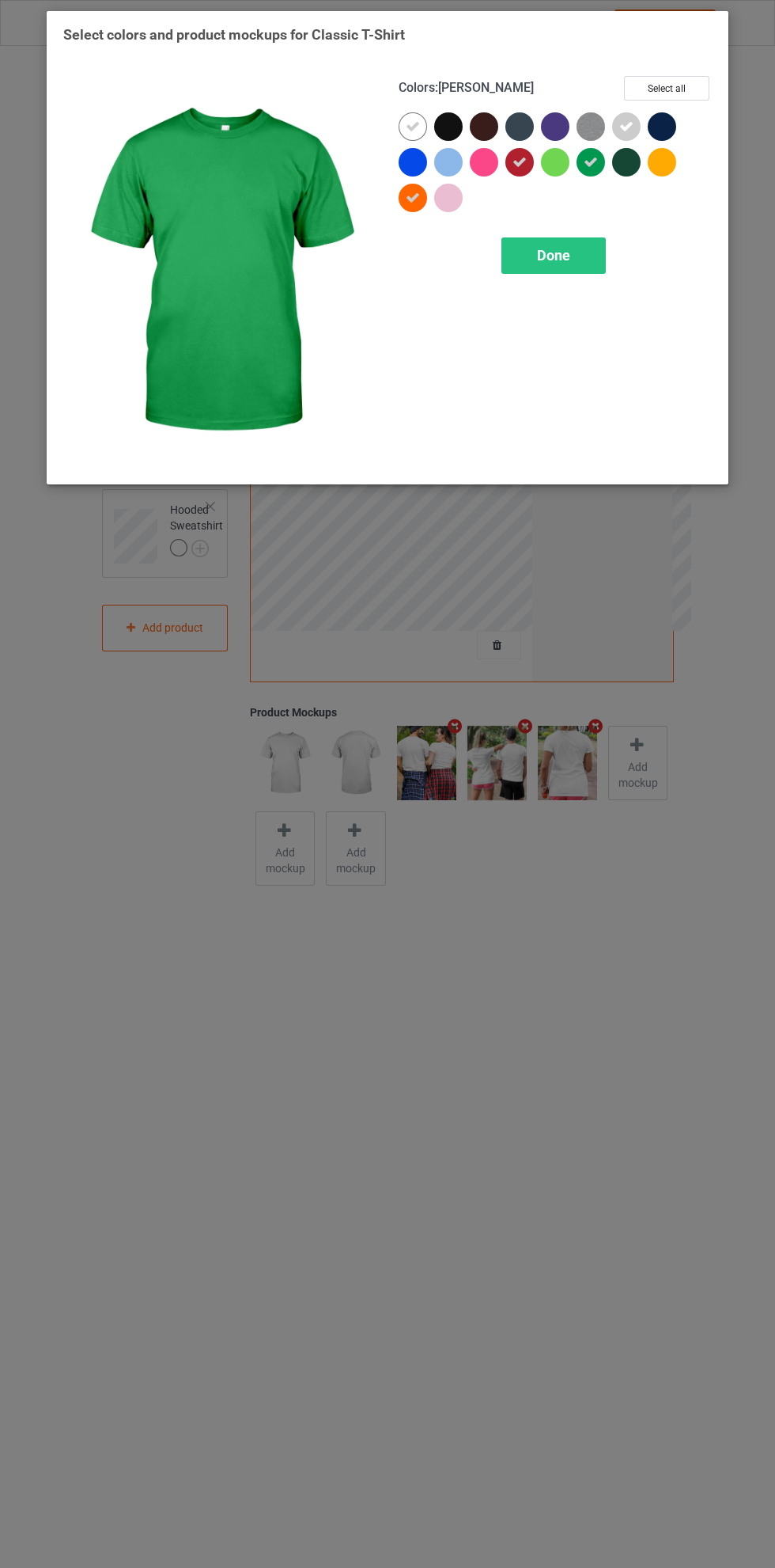
click at [419, 164] on div at bounding box center [413, 162] width 29 height 29
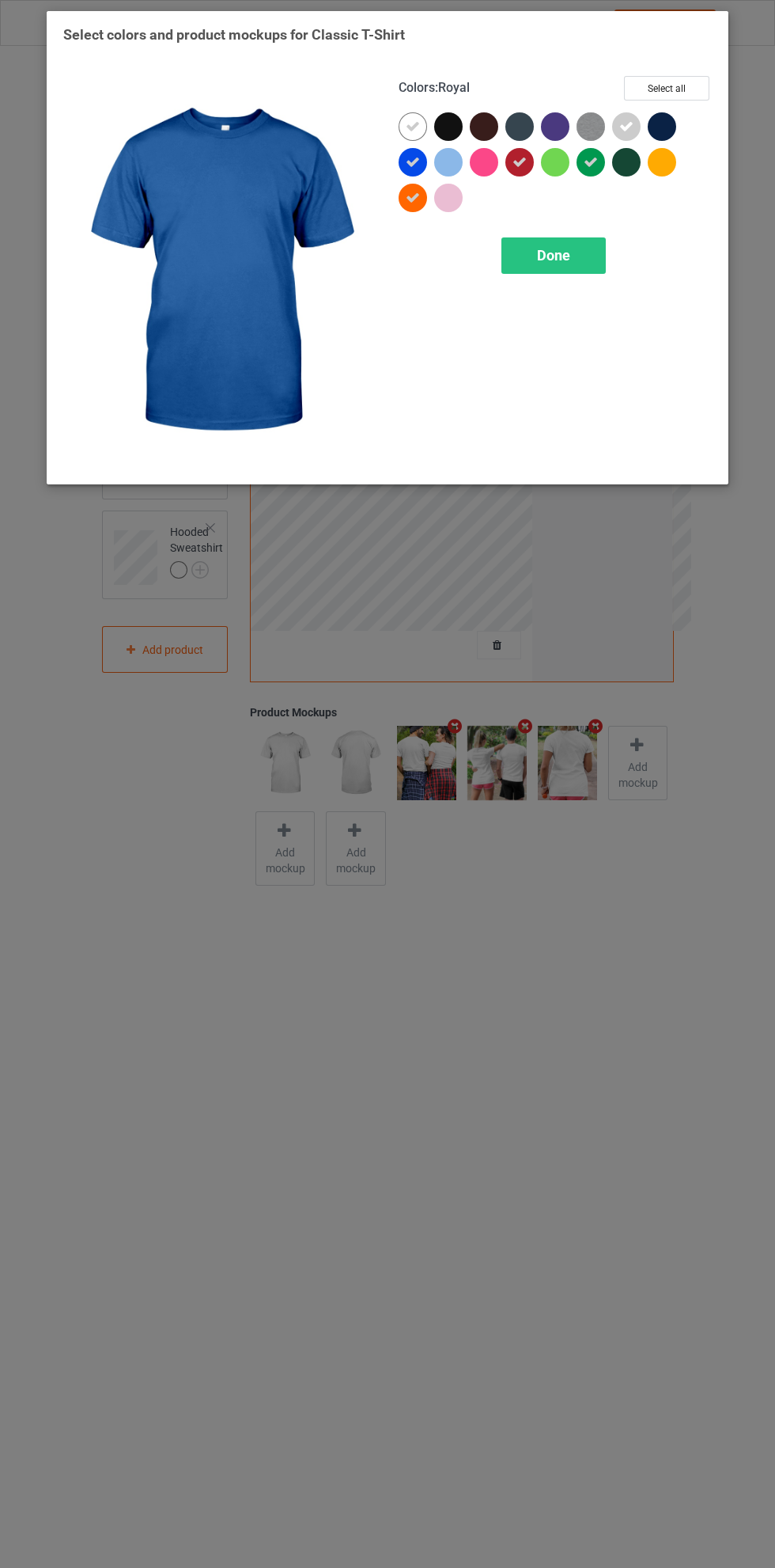
click at [582, 247] on div "Done" at bounding box center [553, 255] width 104 height 36
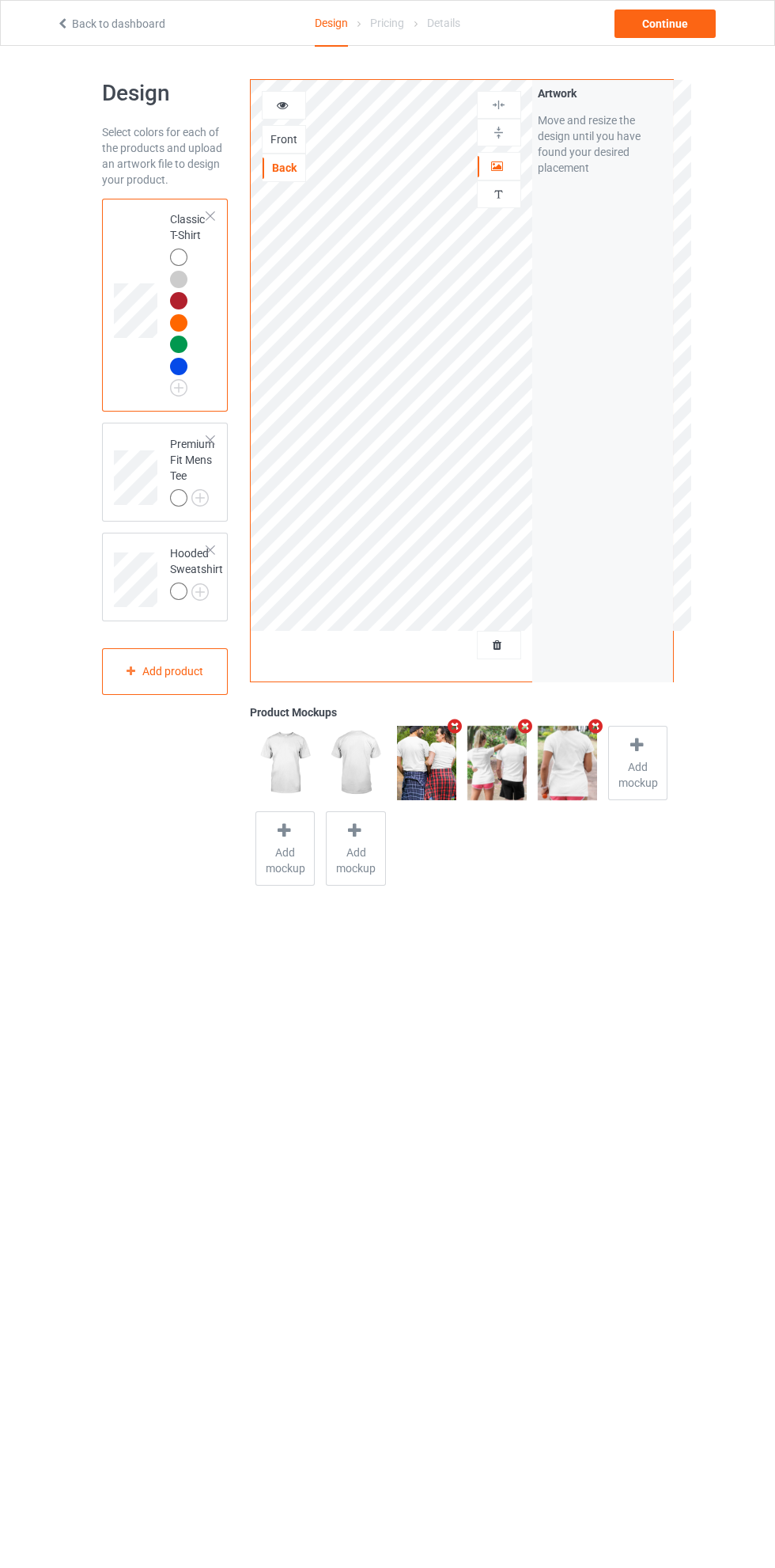
click at [0, 0] on img at bounding box center [0, 0] width 0 height 0
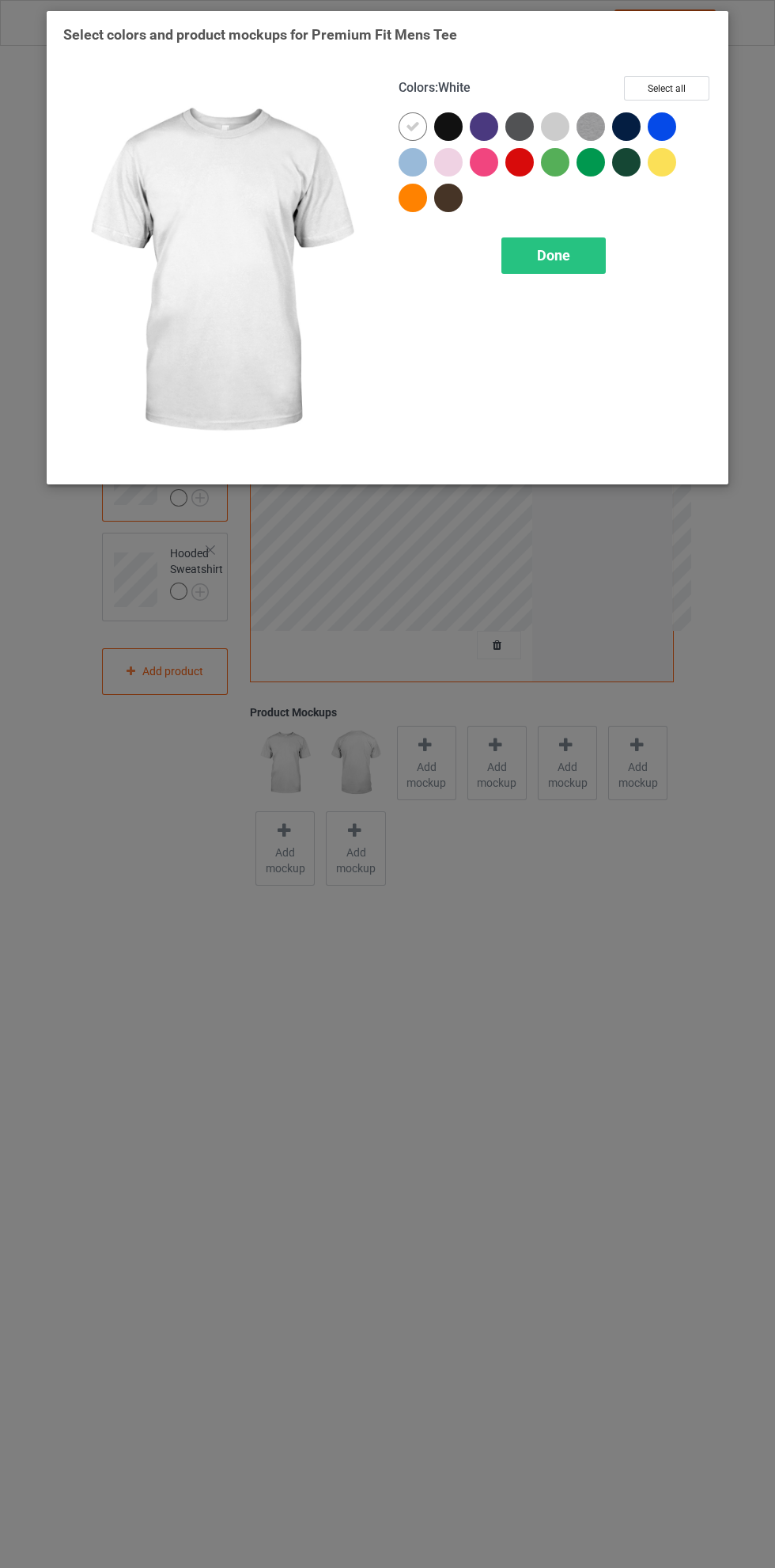
click at [568, 123] on div at bounding box center [559, 130] width 35 height 35
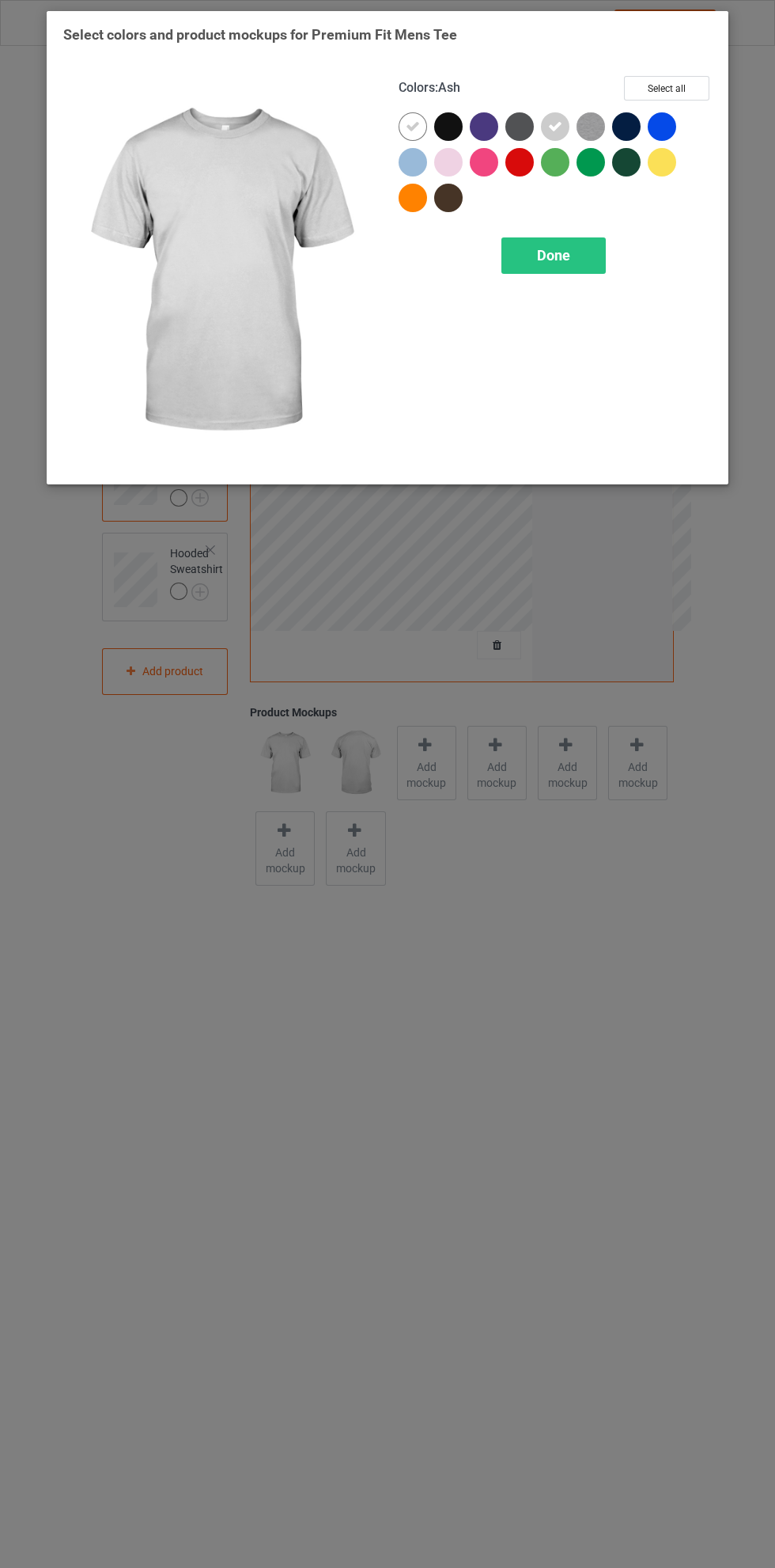
click at [588, 247] on div "Done" at bounding box center [553, 255] width 104 height 36
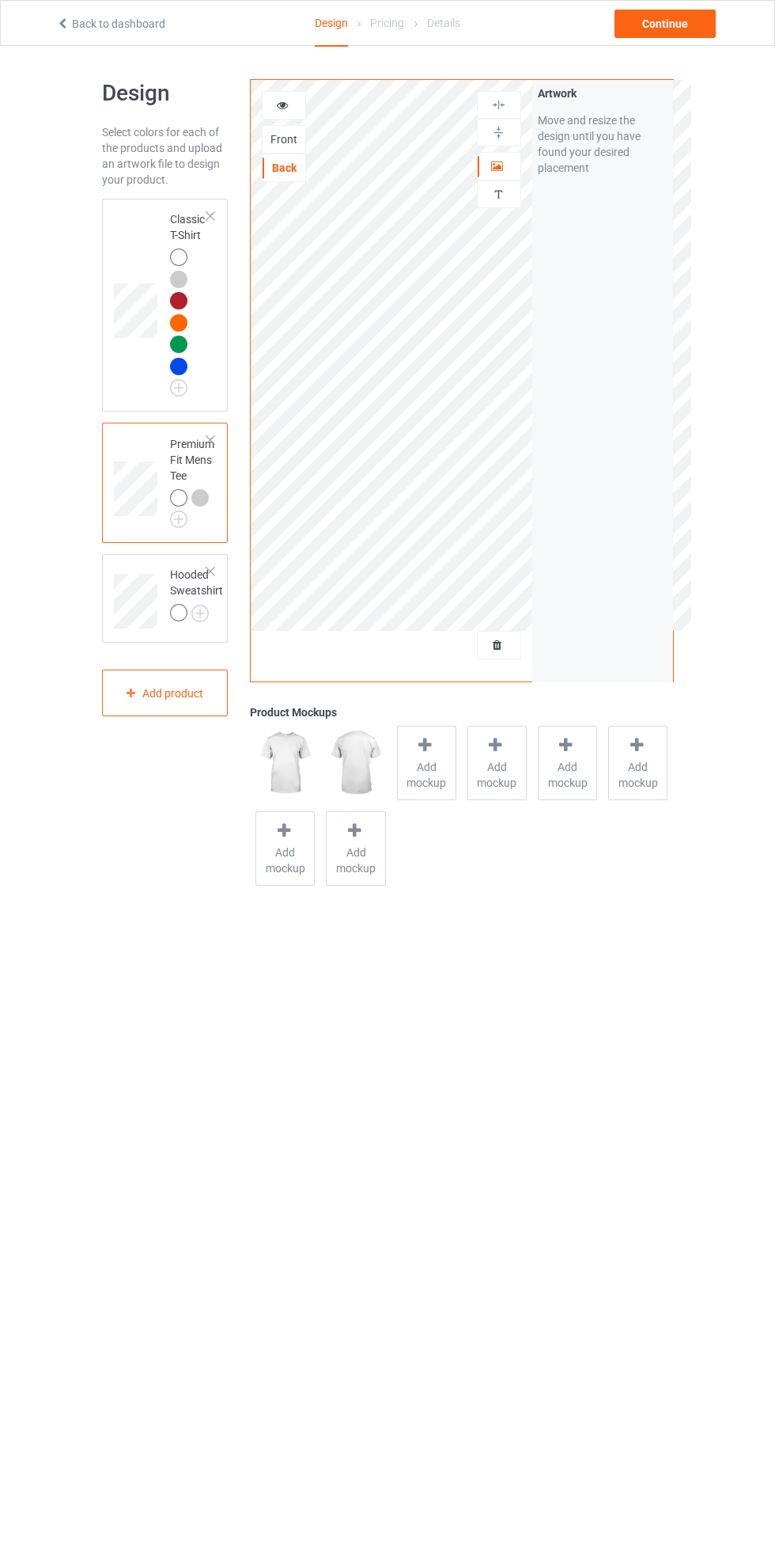
click at [0, 0] on img at bounding box center [0, 0] width 0 height 0
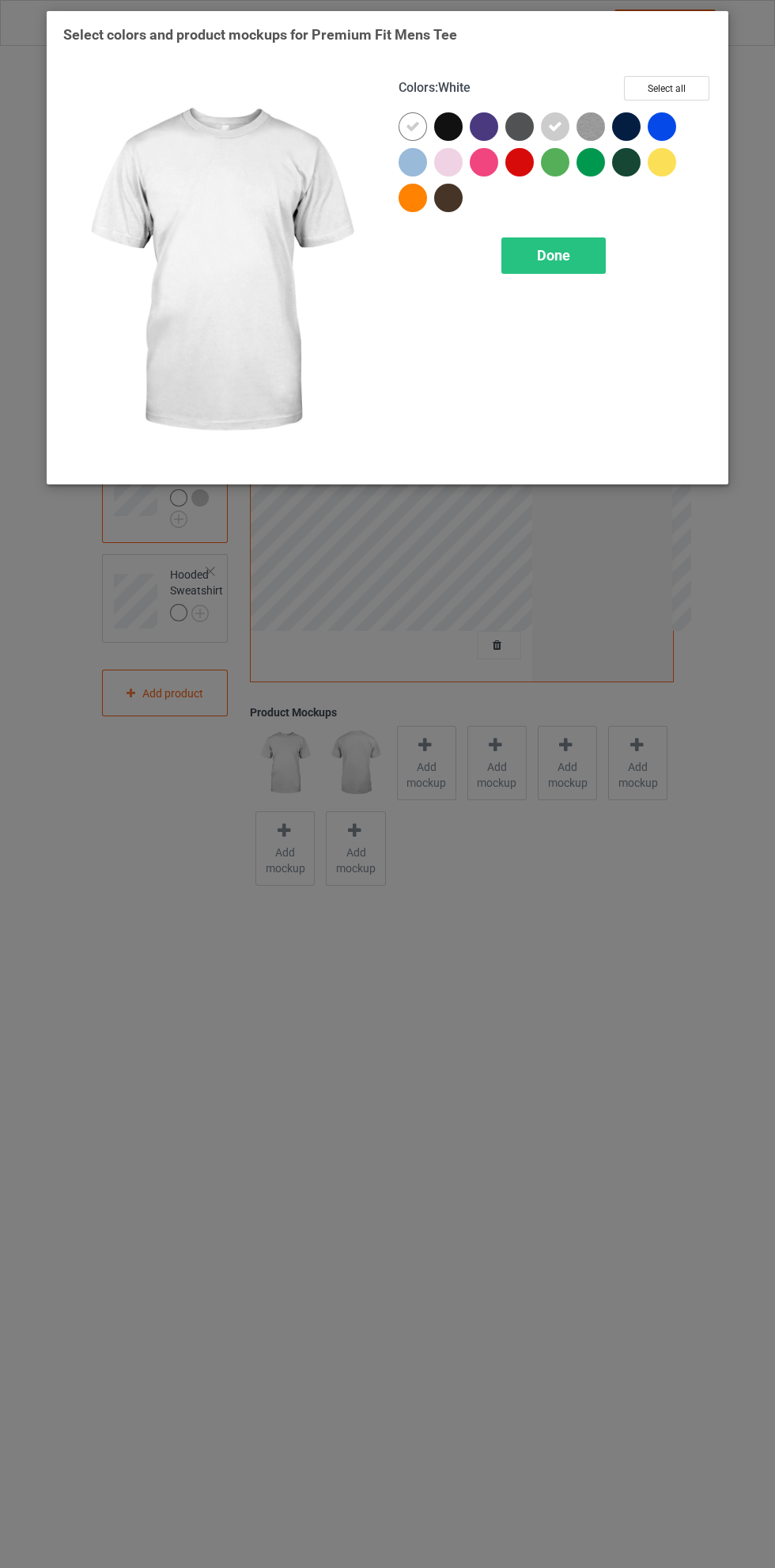
click at [528, 170] on div at bounding box center [520, 162] width 29 height 29
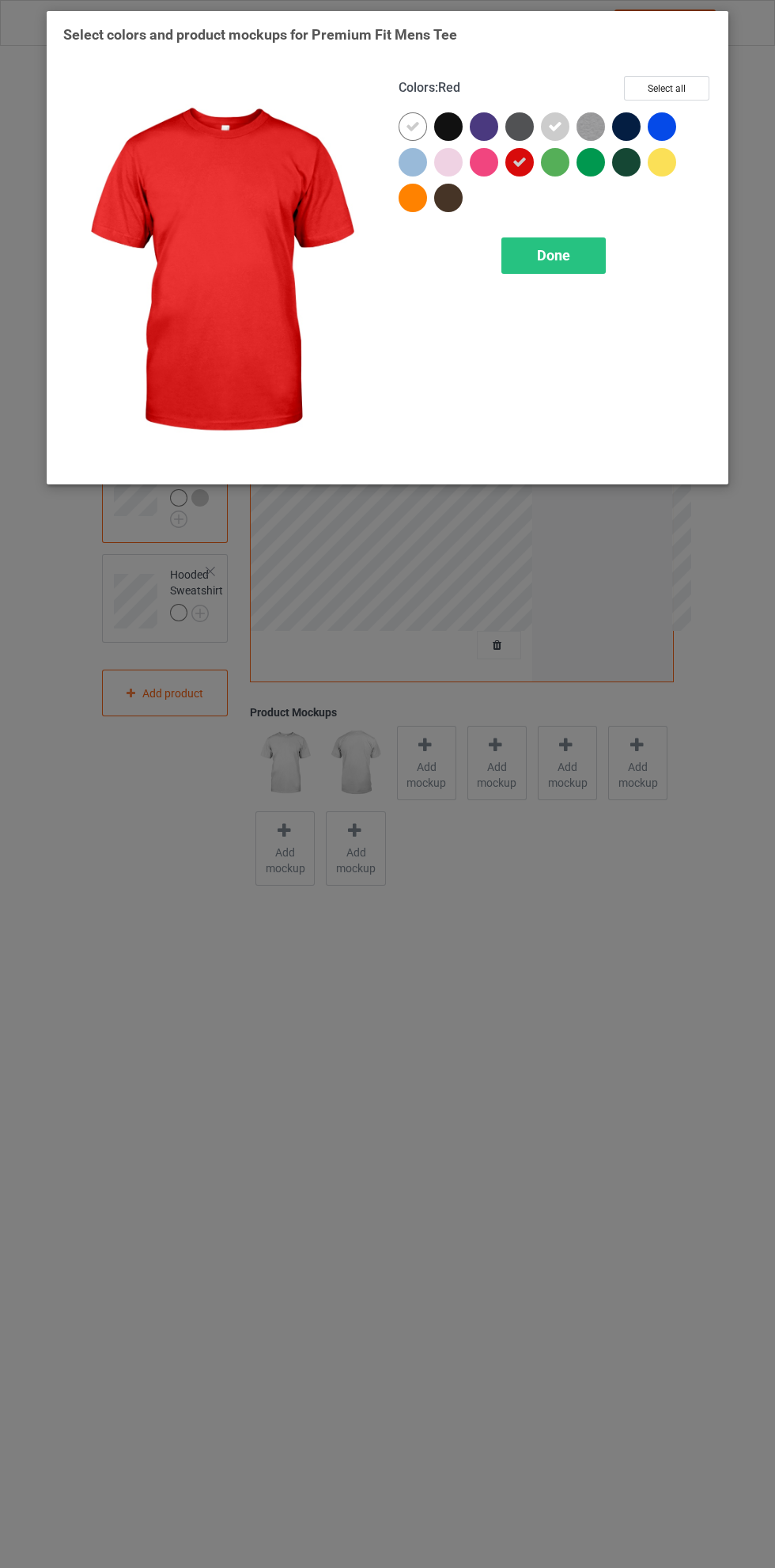
click at [668, 125] on div at bounding box center [662, 127] width 29 height 29
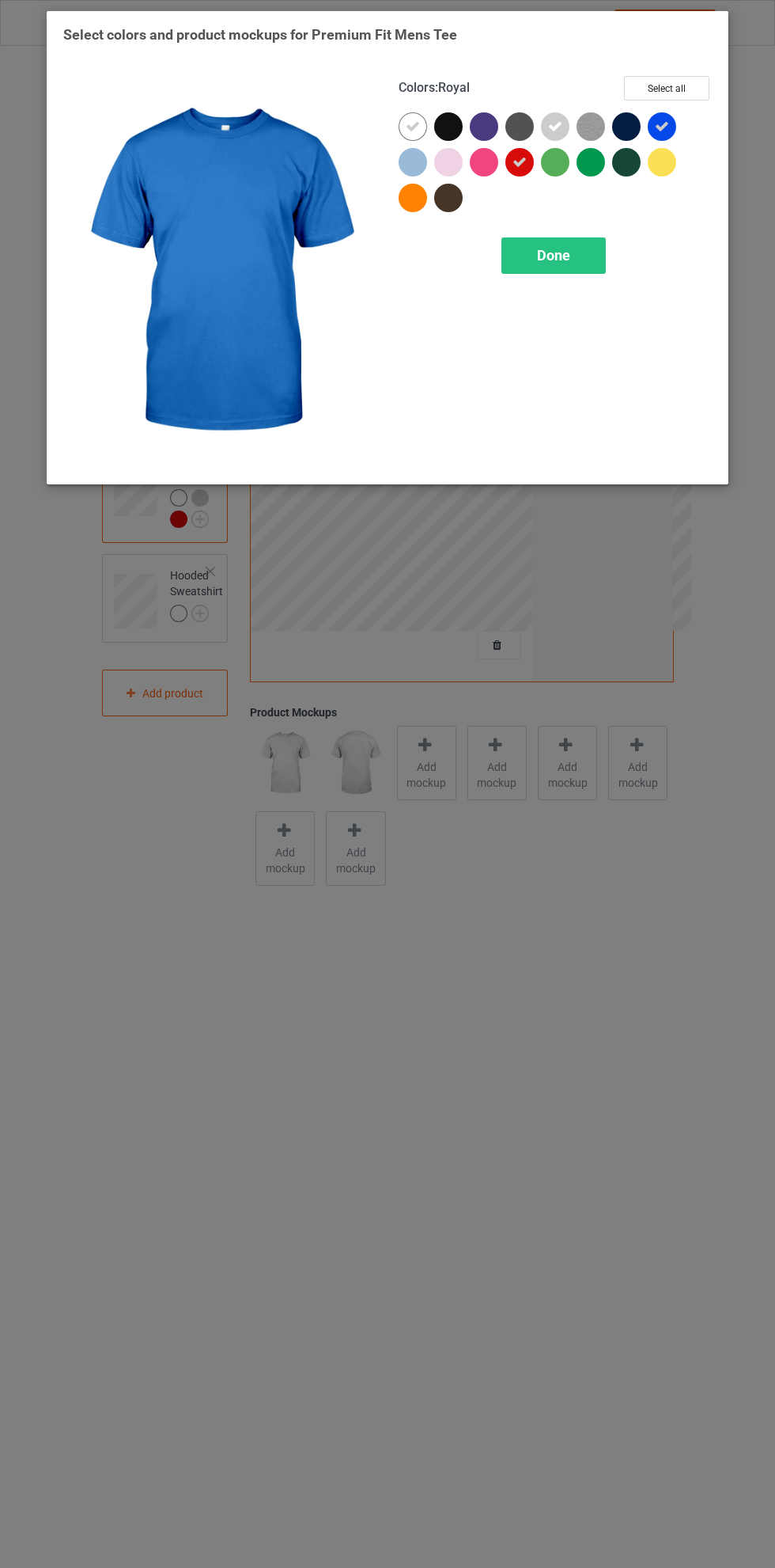
click at [407, 199] on div at bounding box center [413, 198] width 29 height 29
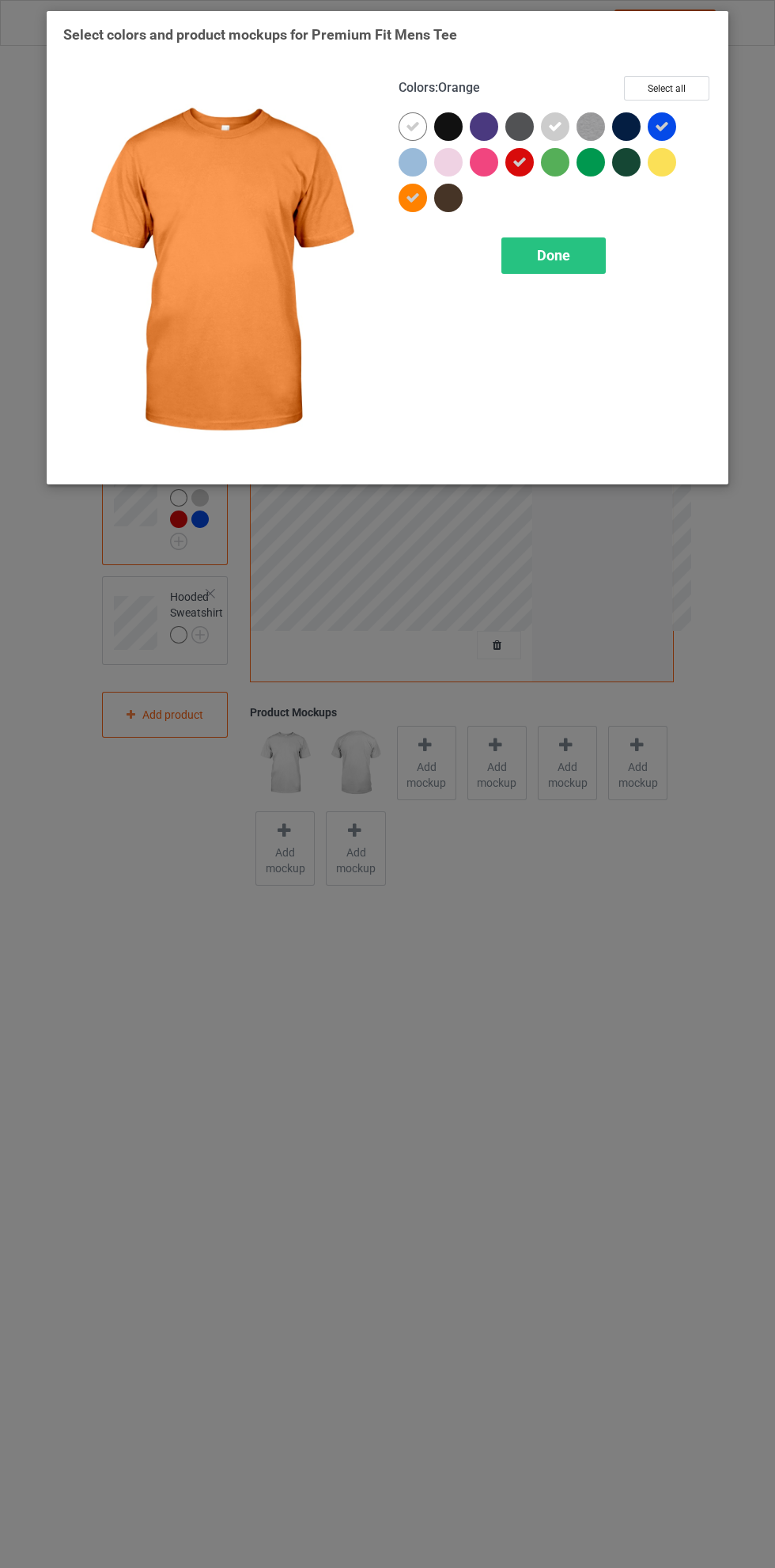
click at [568, 242] on div "Done" at bounding box center [553, 255] width 104 height 36
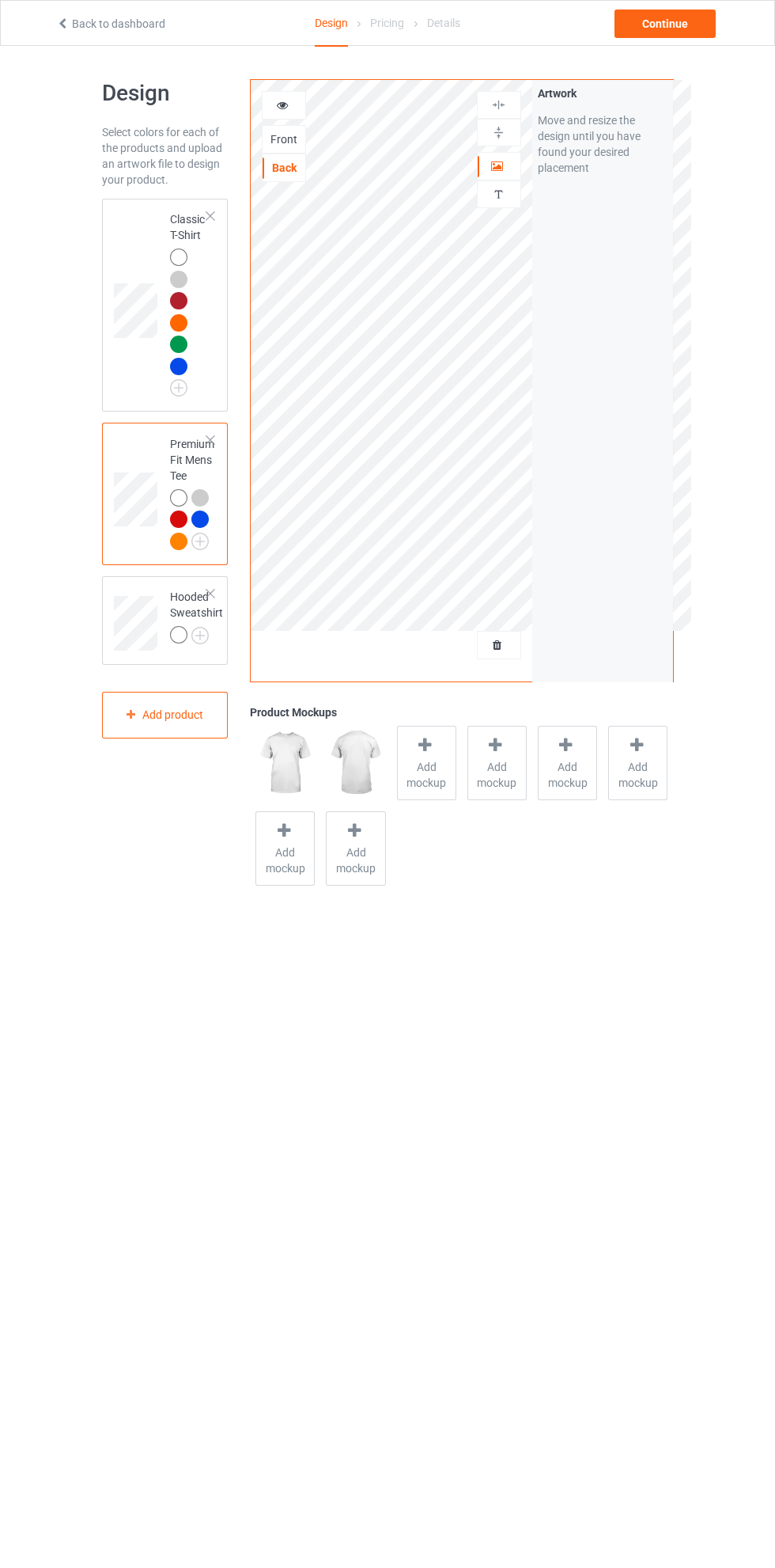
click at [0, 0] on img at bounding box center [0, 0] width 0 height 0
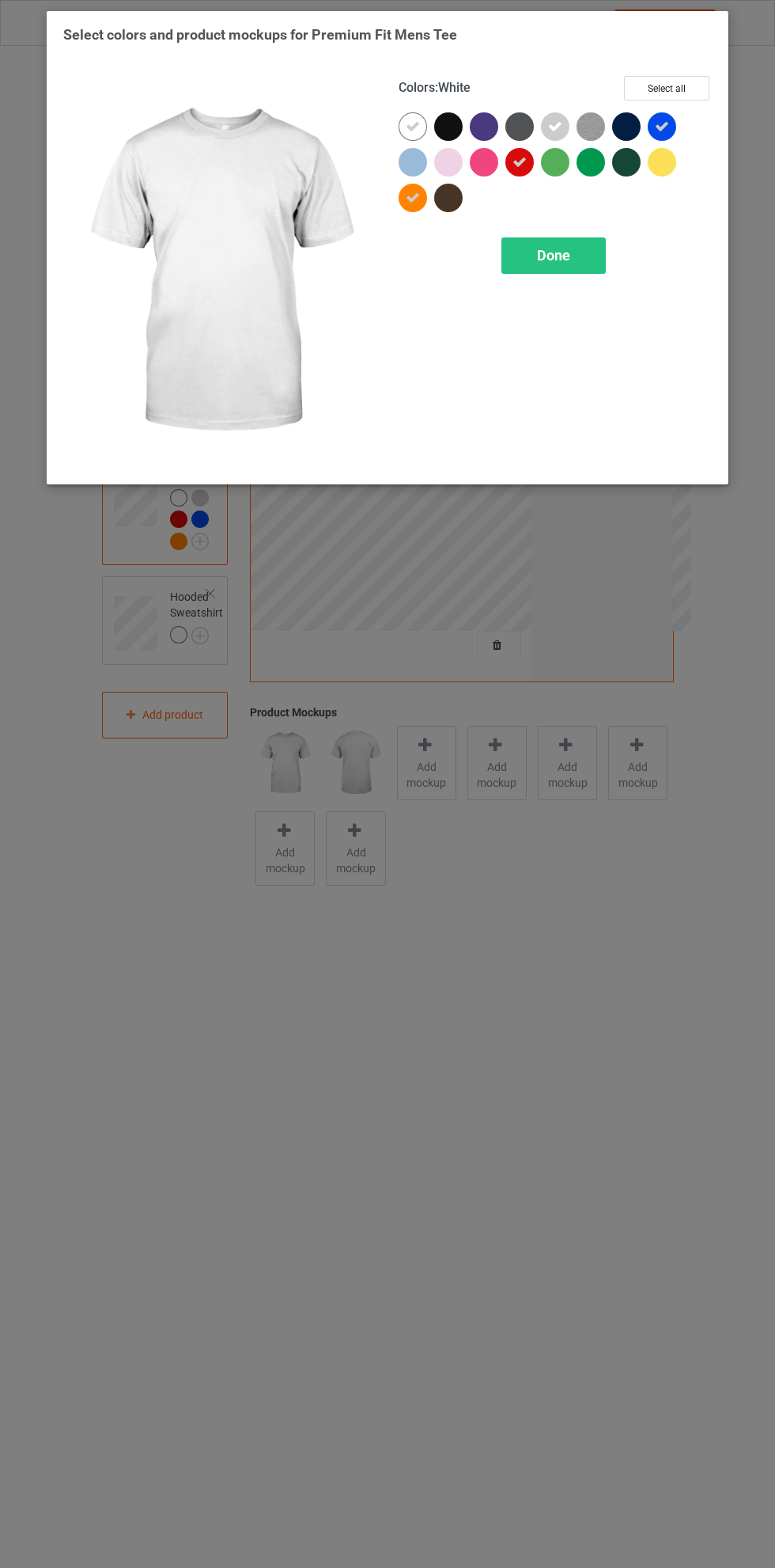
click at [604, 170] on div at bounding box center [594, 165] width 35 height 35
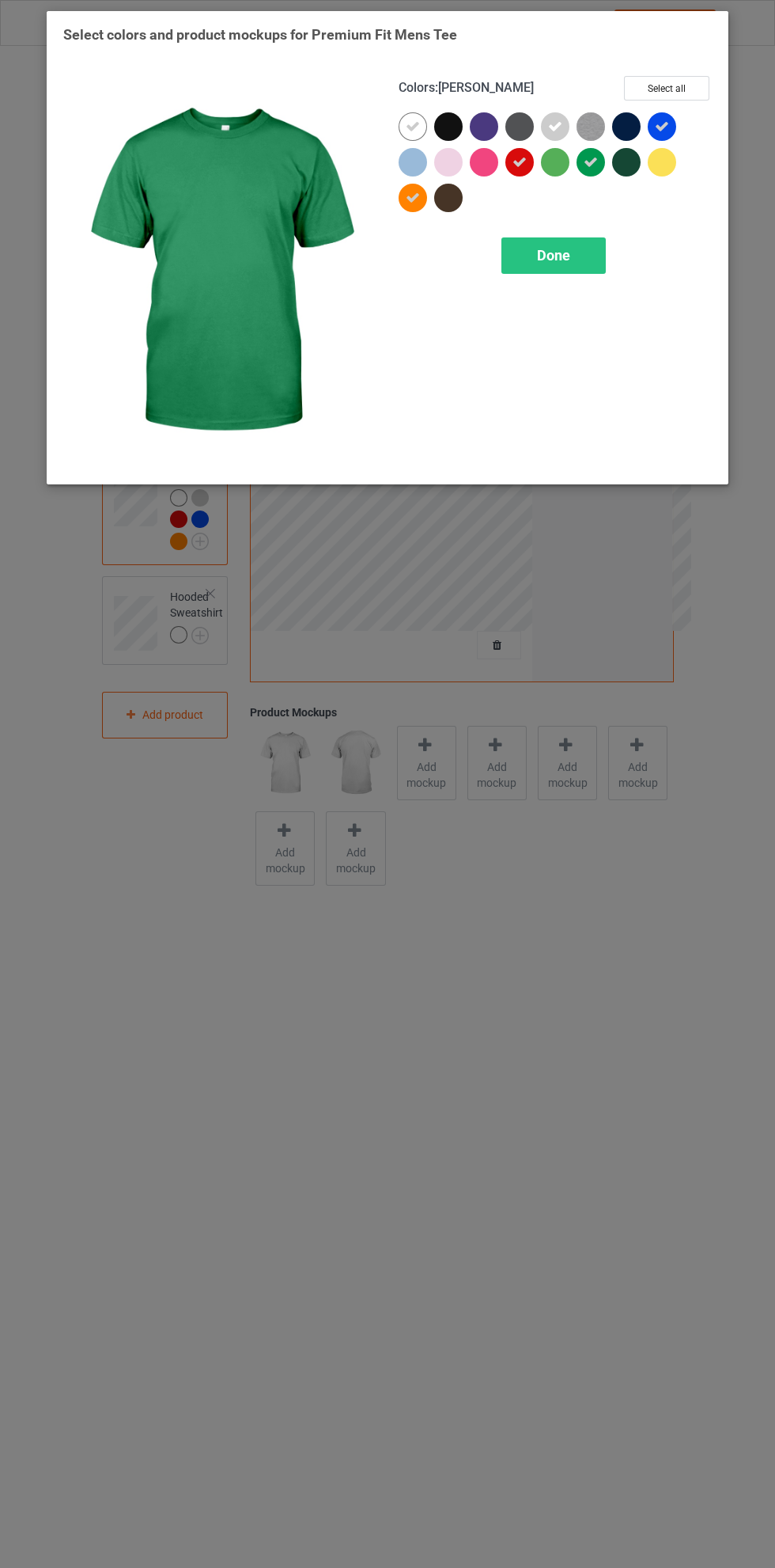
click at [584, 246] on div "Done" at bounding box center [553, 255] width 104 height 36
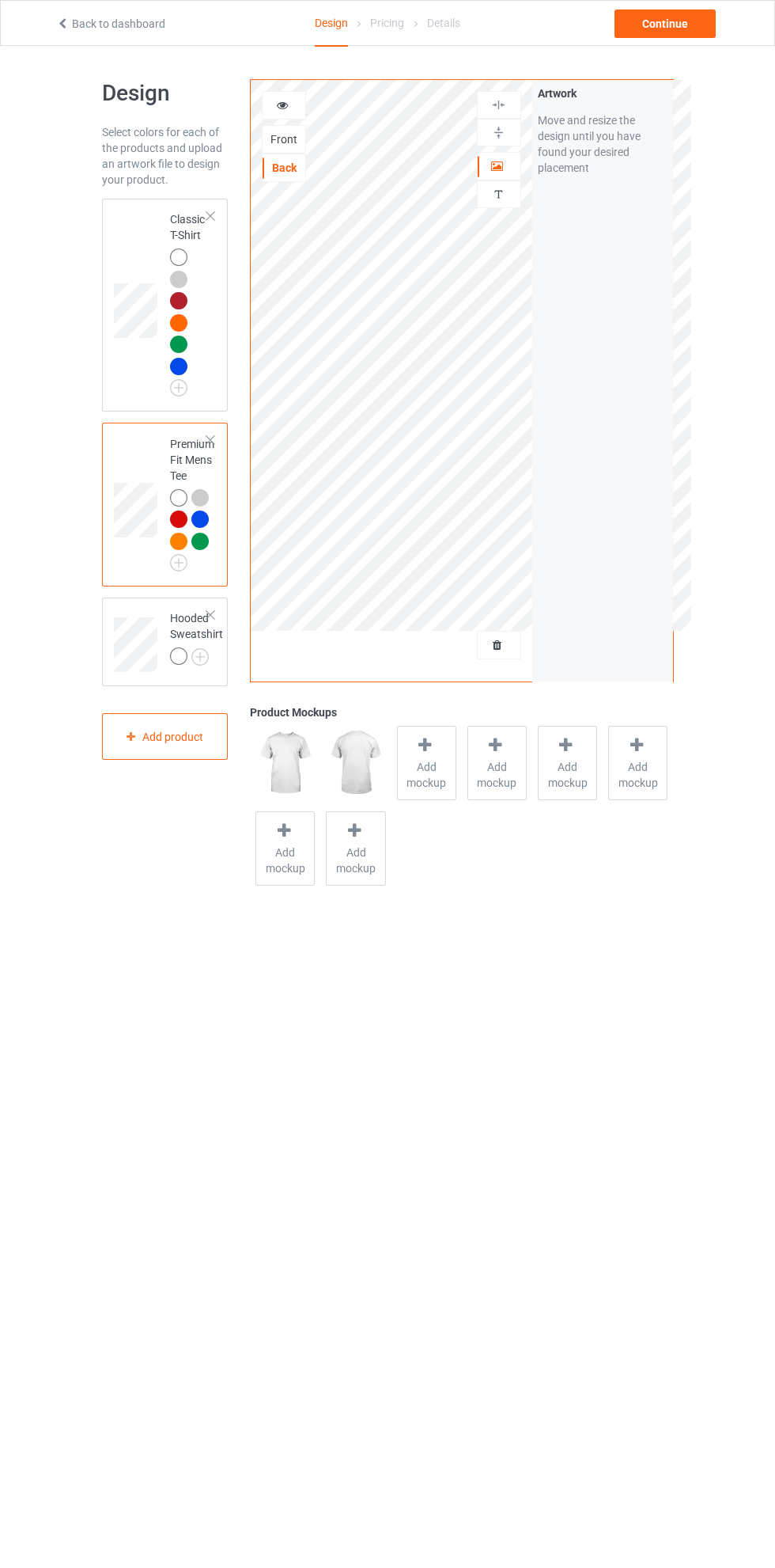
click at [0, 0] on img at bounding box center [0, 0] width 0 height 0
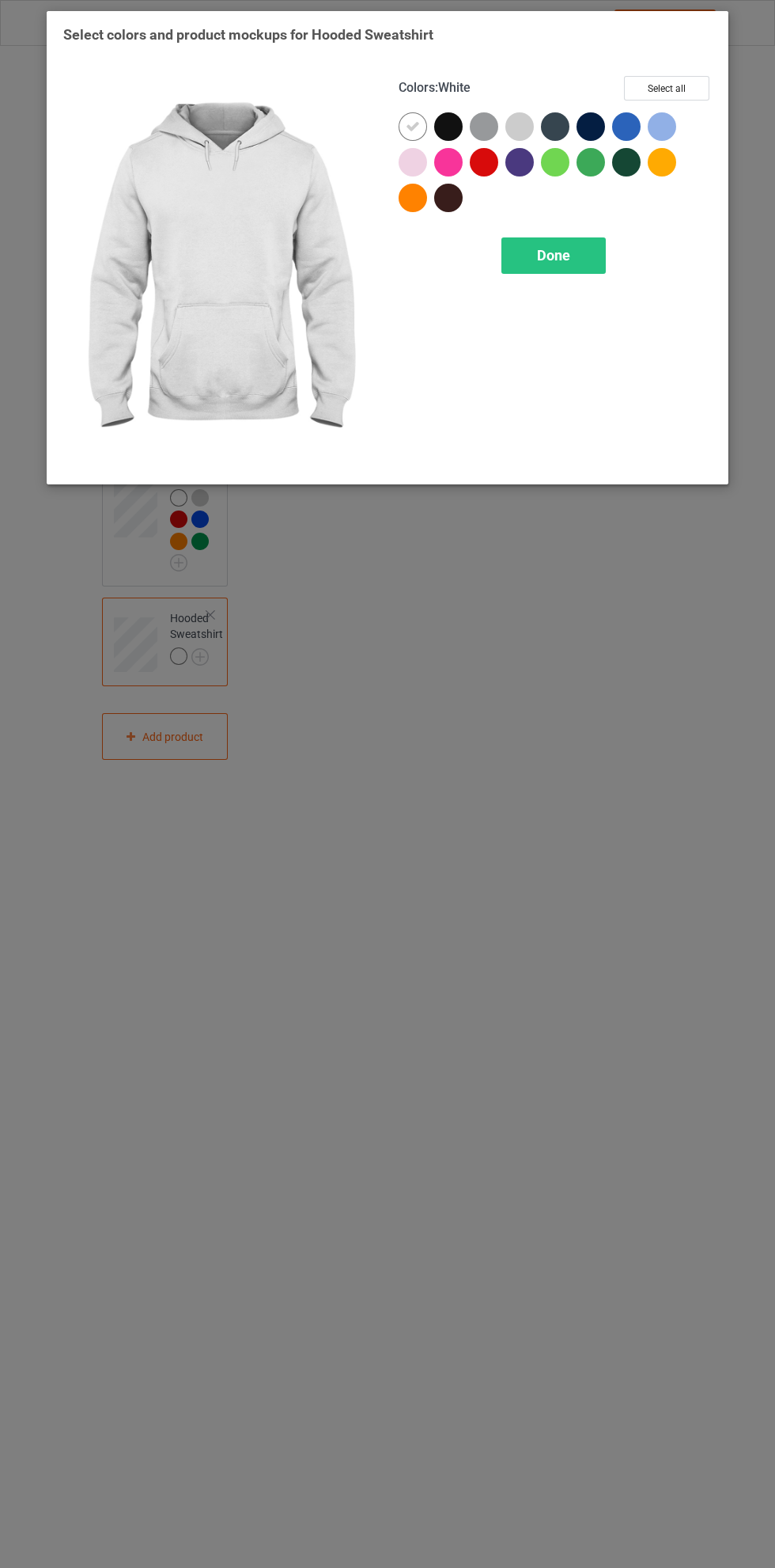
click at [526, 118] on div at bounding box center [520, 127] width 29 height 29
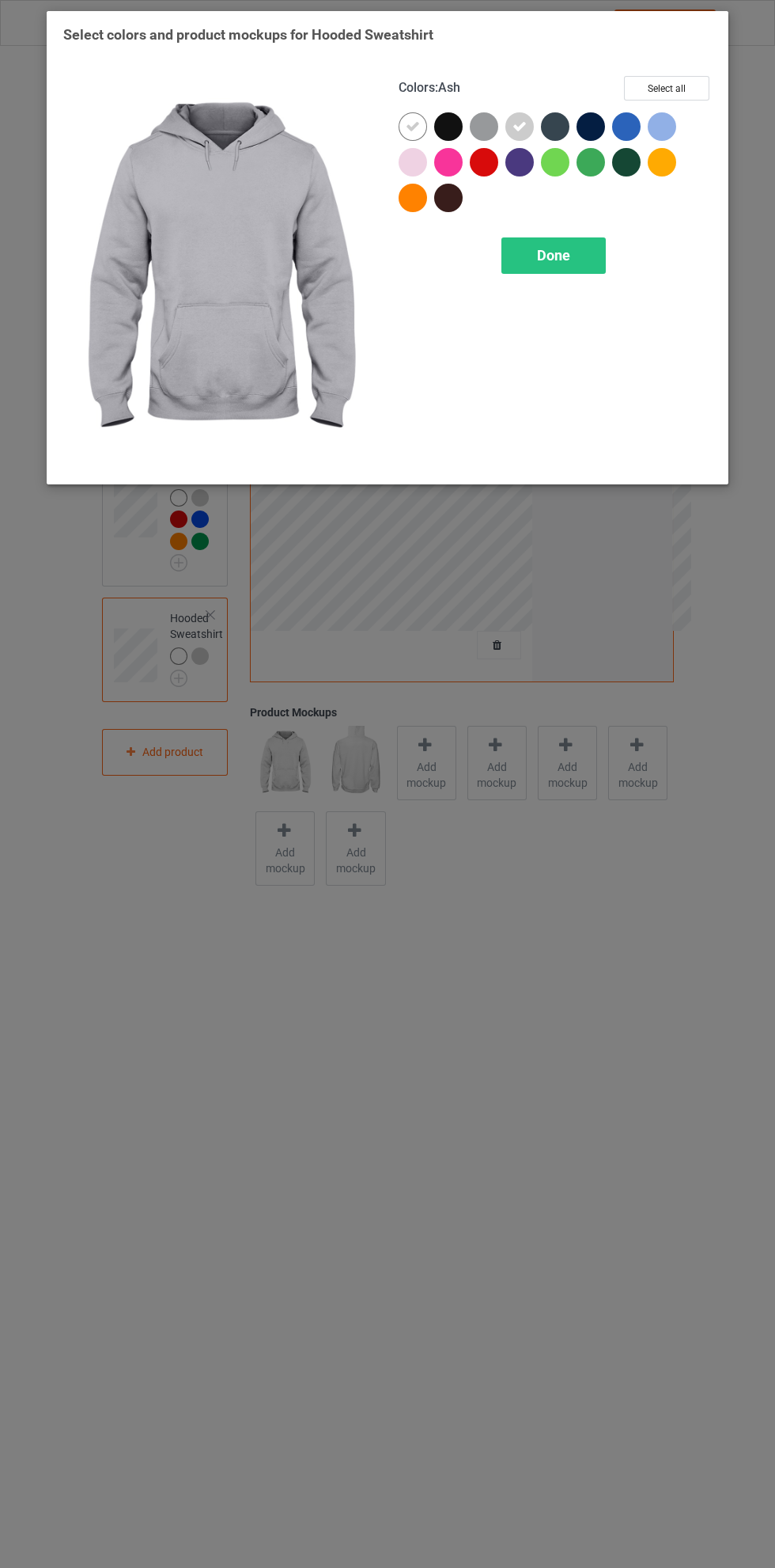
click at [578, 239] on div "Done" at bounding box center [553, 255] width 104 height 36
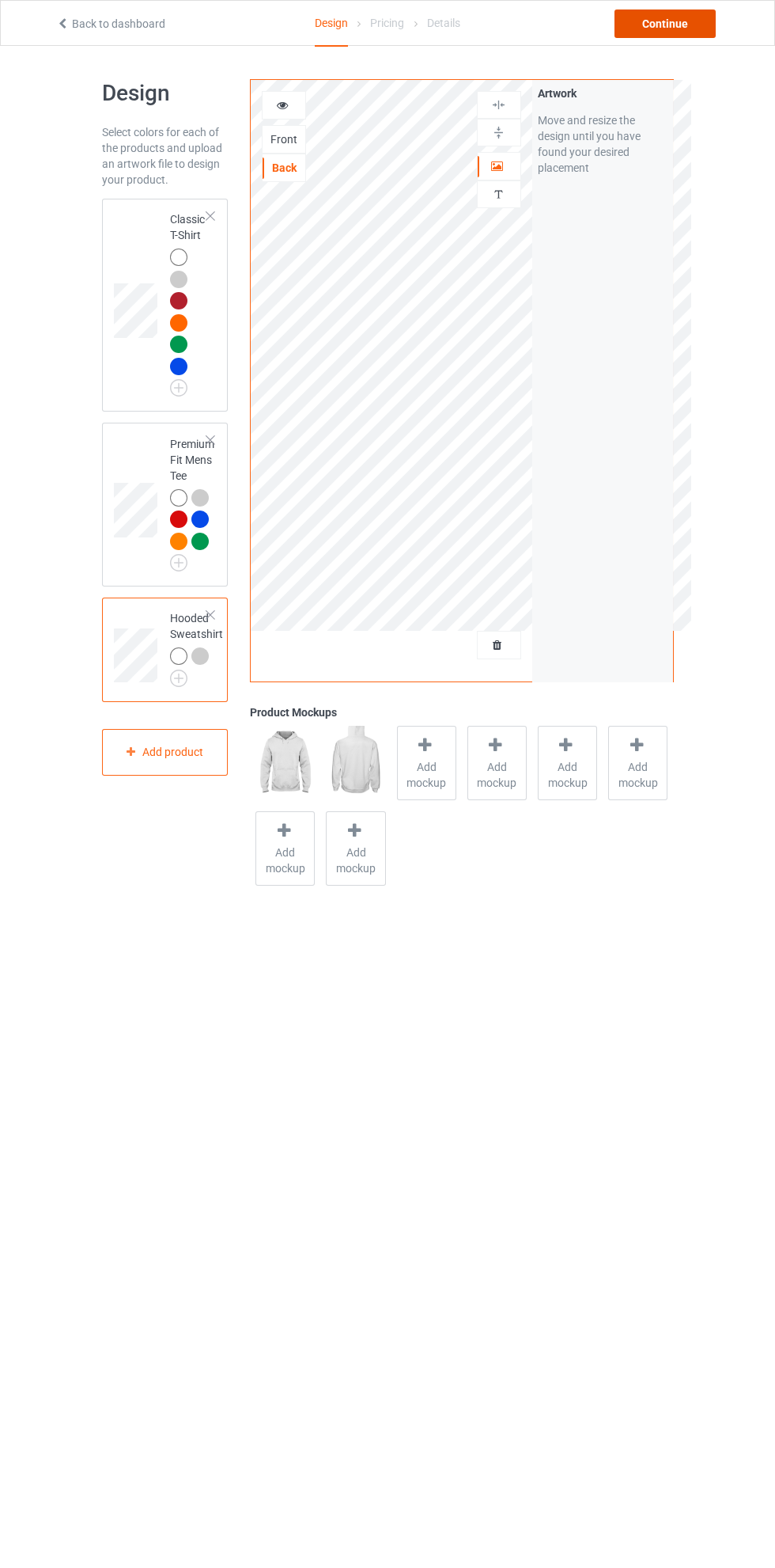
click at [683, 28] on div "Continue" at bounding box center [665, 24] width 102 height 29
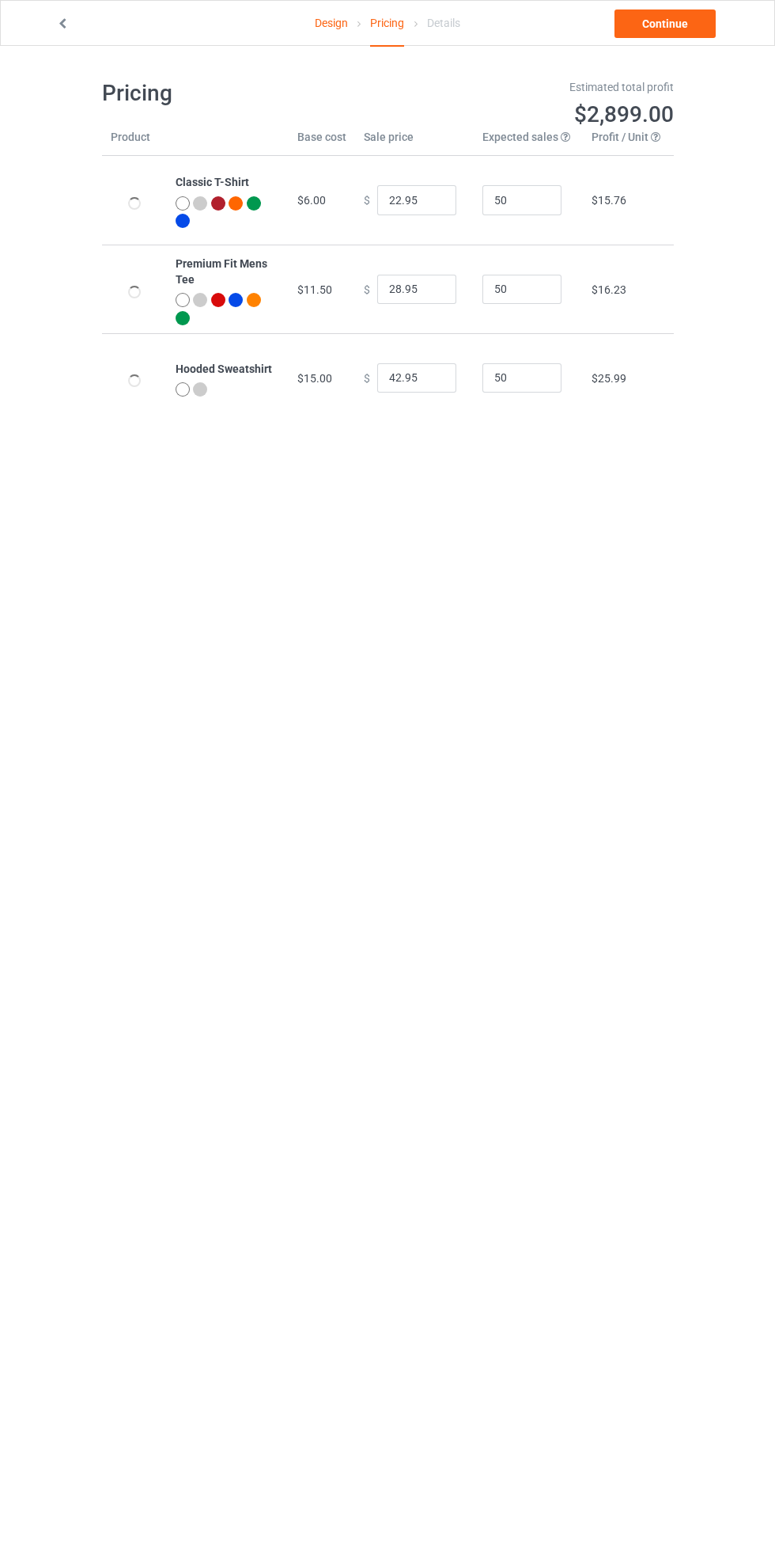
click at [681, 24] on link "Continue" at bounding box center [665, 24] width 102 height 29
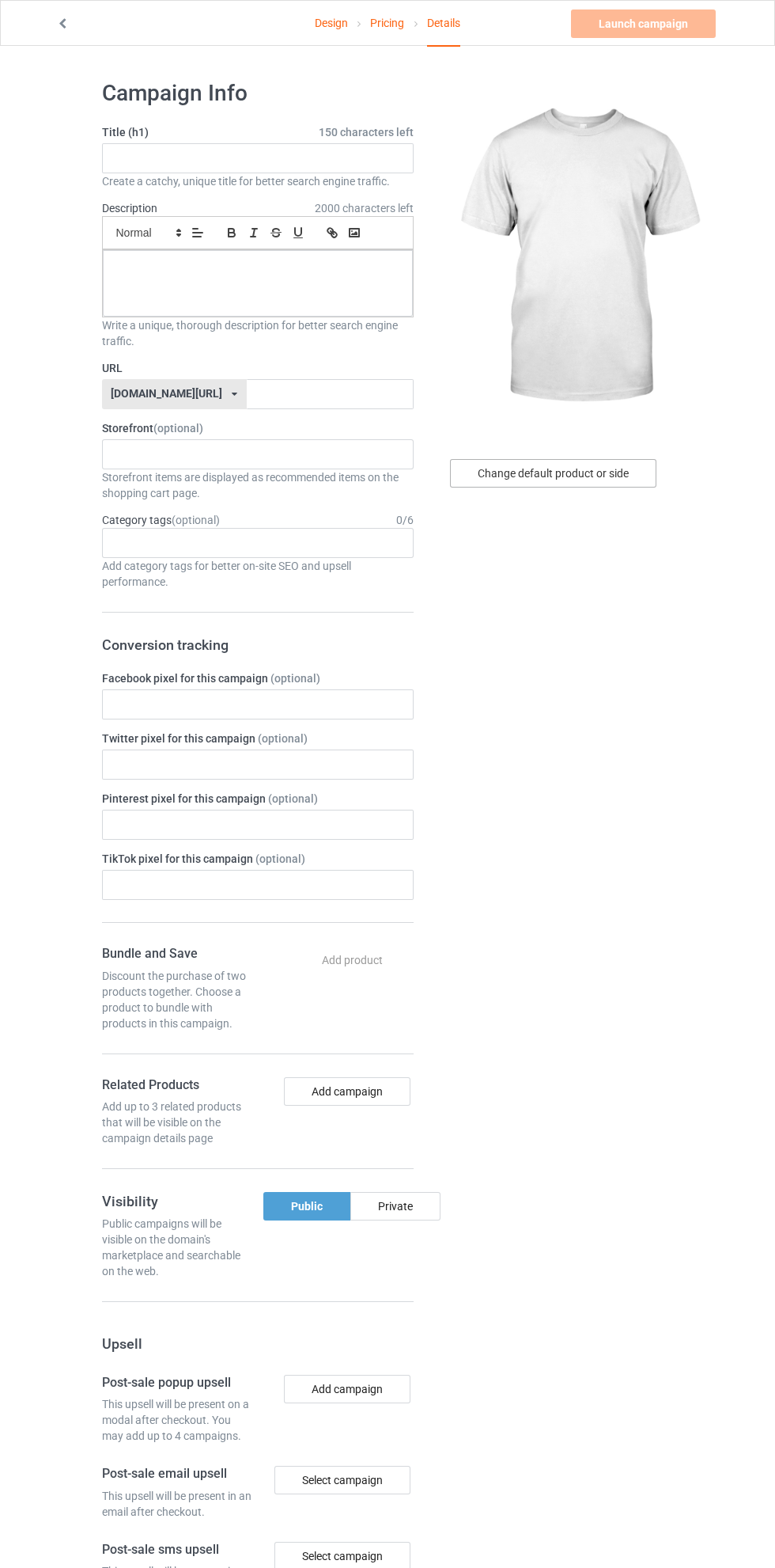
click at [592, 469] on div "Change default product or side" at bounding box center [553, 474] width 207 height 29
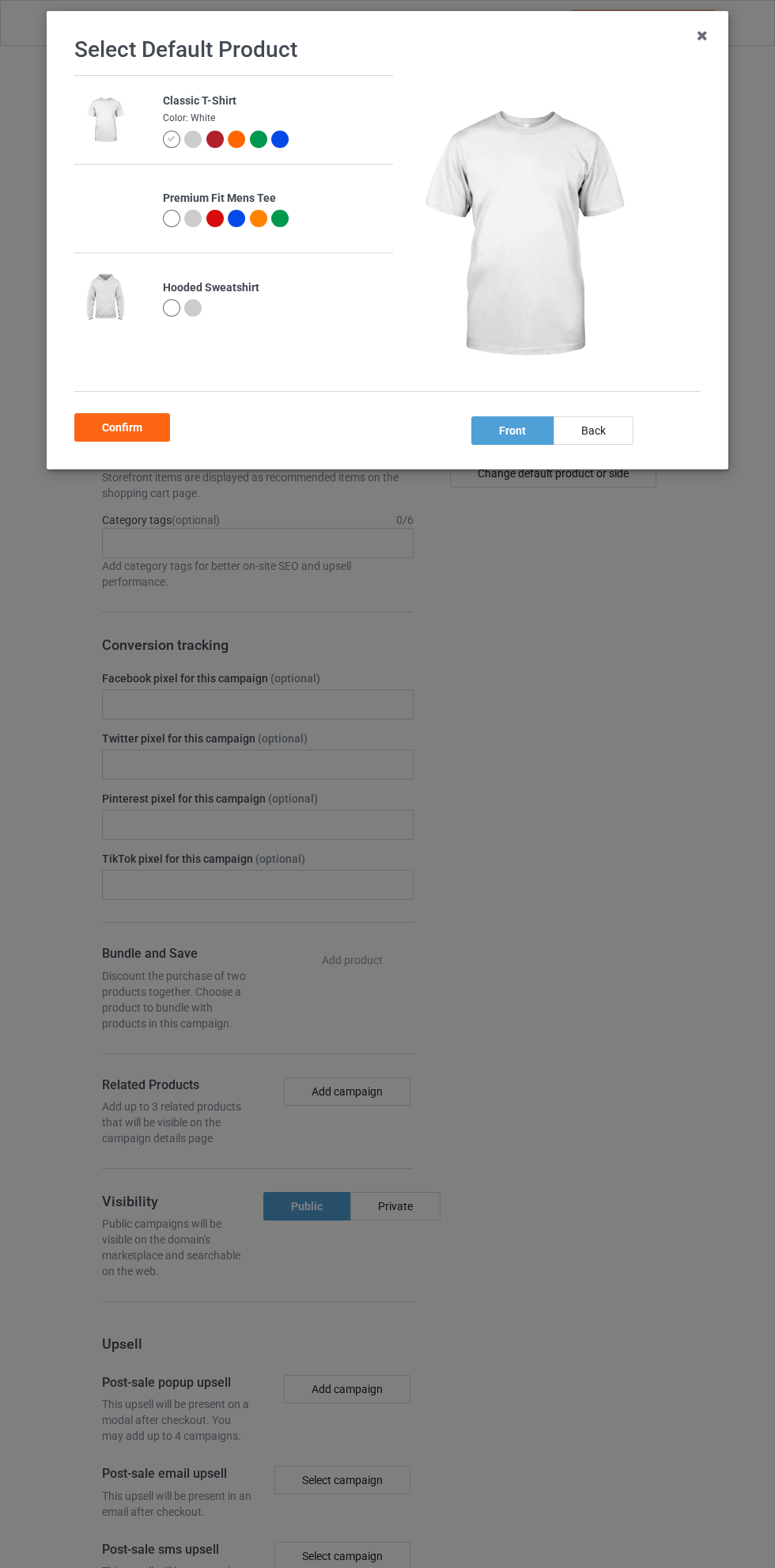
click at [615, 423] on div "back" at bounding box center [594, 431] width 80 height 29
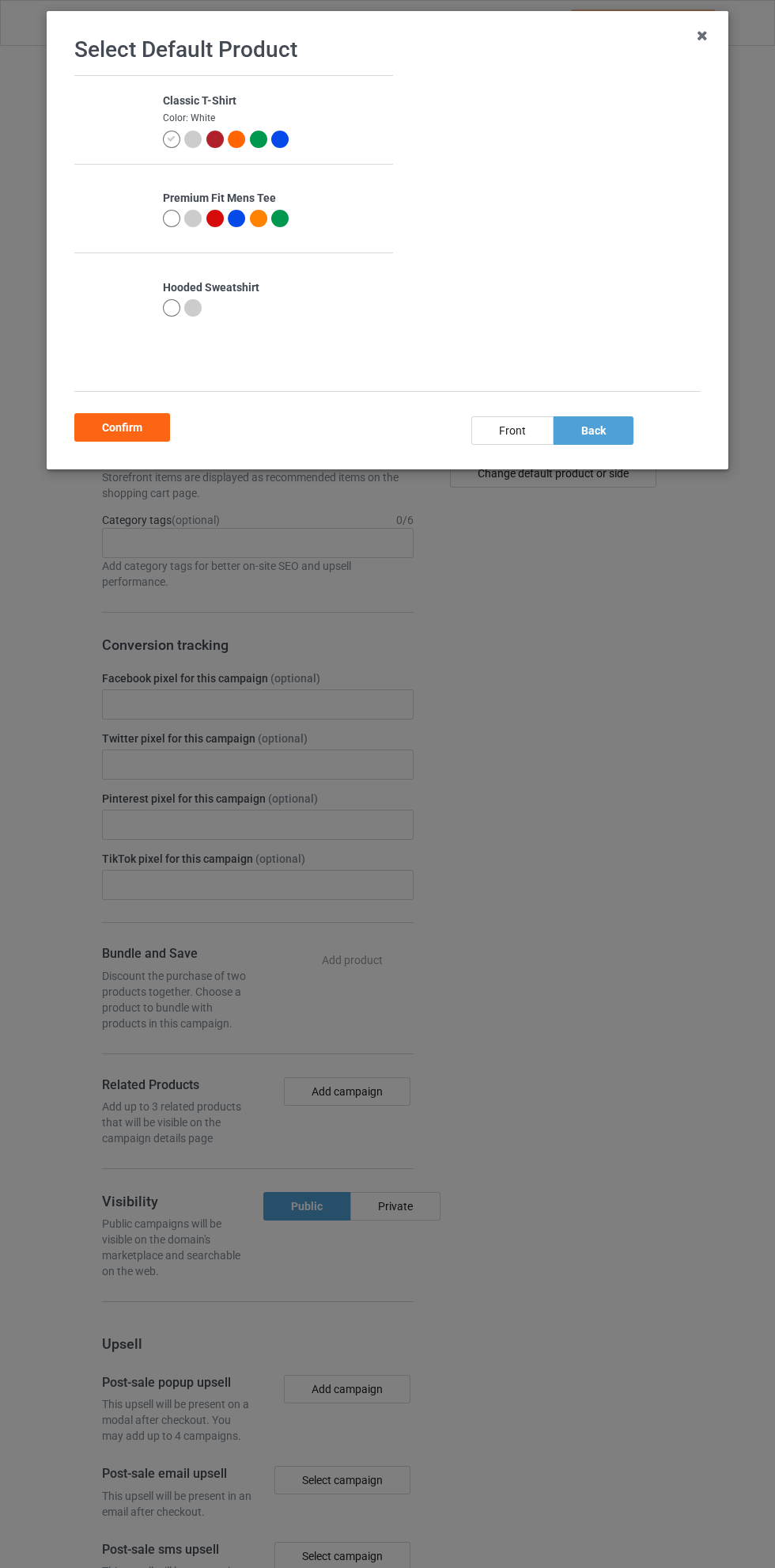
click at [131, 422] on div "Confirm" at bounding box center [123, 427] width 96 height 29
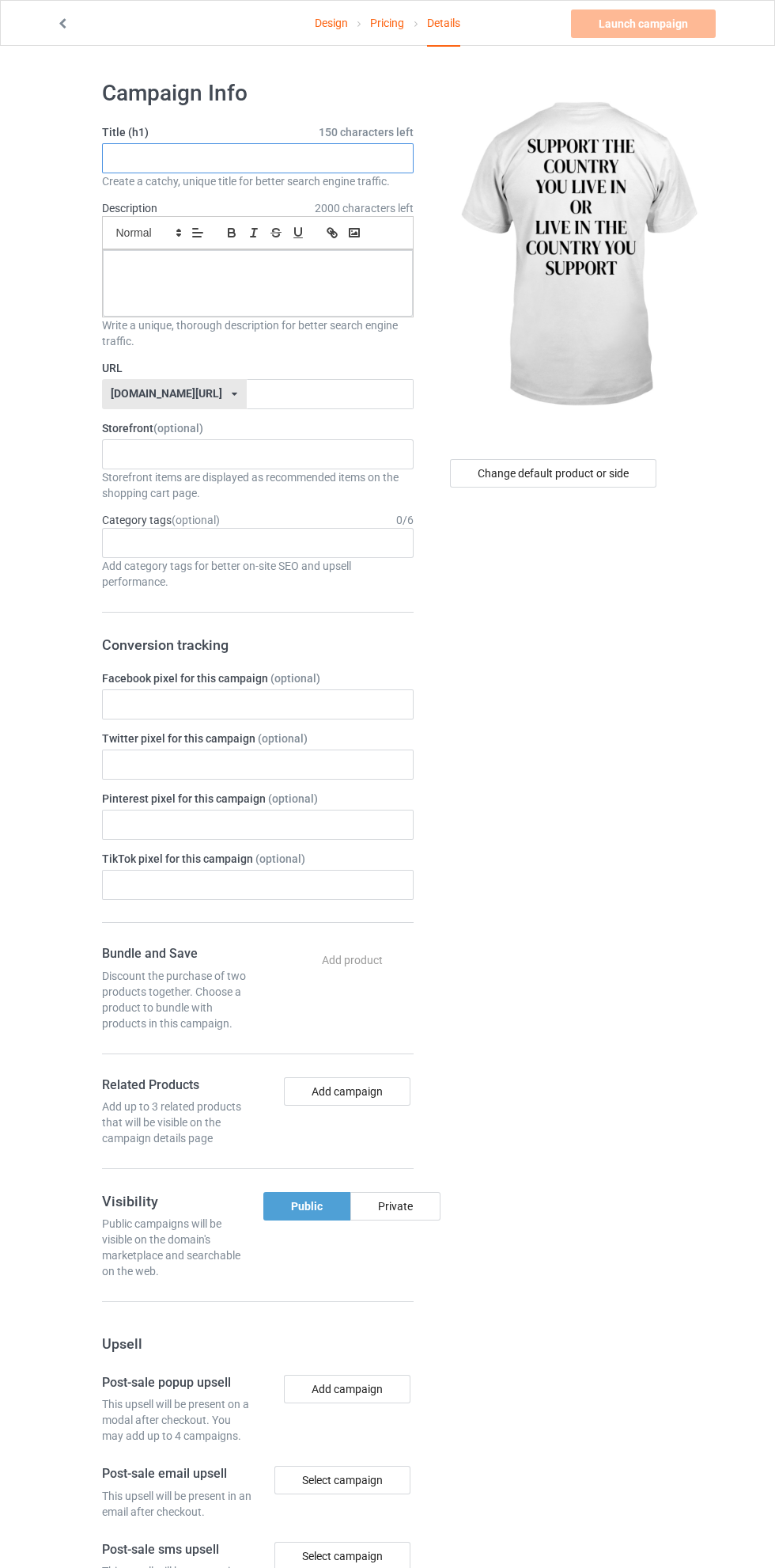
click at [254, 160] on input "text" at bounding box center [258, 159] width 312 height 30
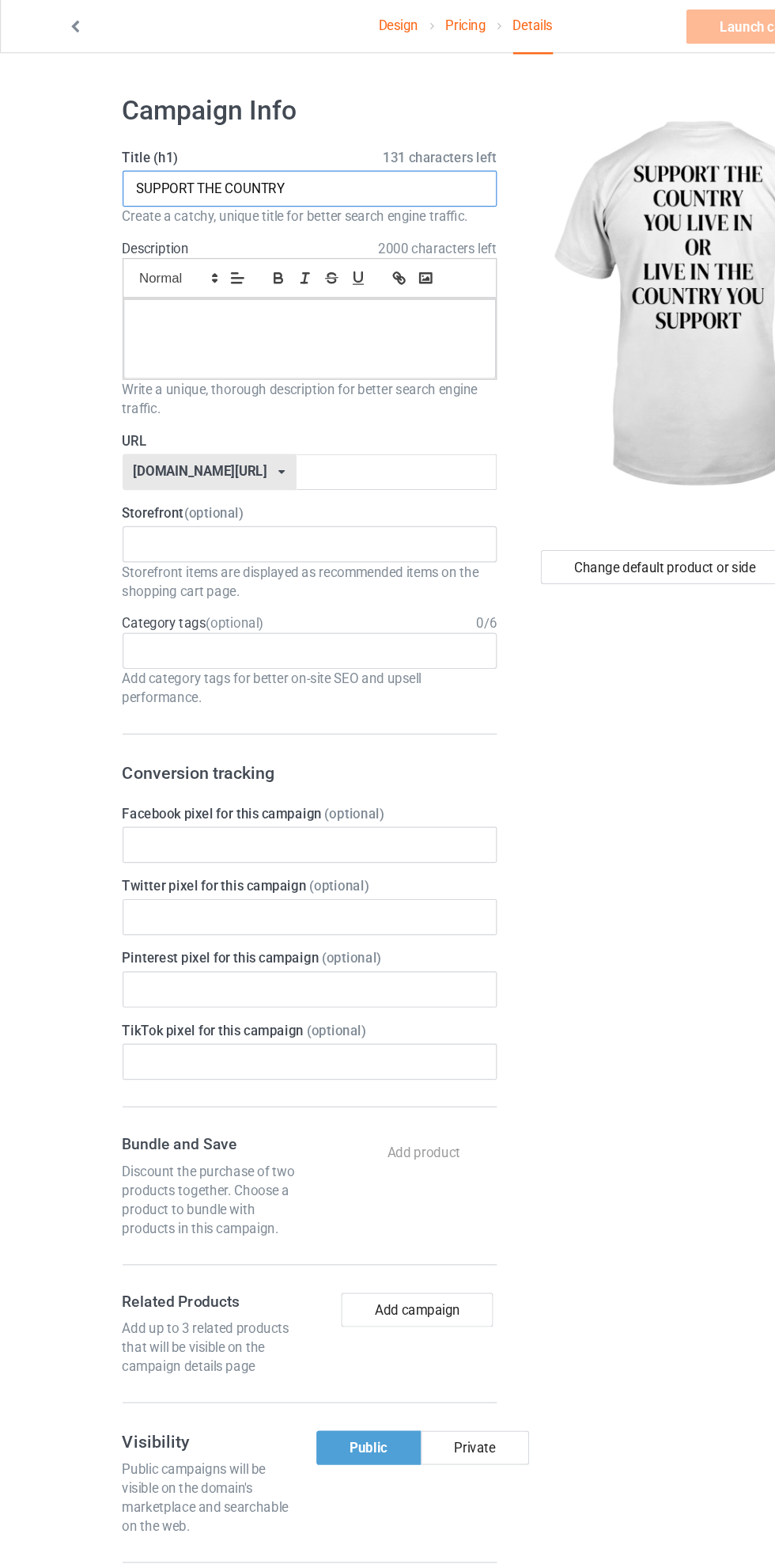
type input "SUPPORT THE COUNTRY"
click at [299, 280] on div at bounding box center [257, 283] width 310 height 66
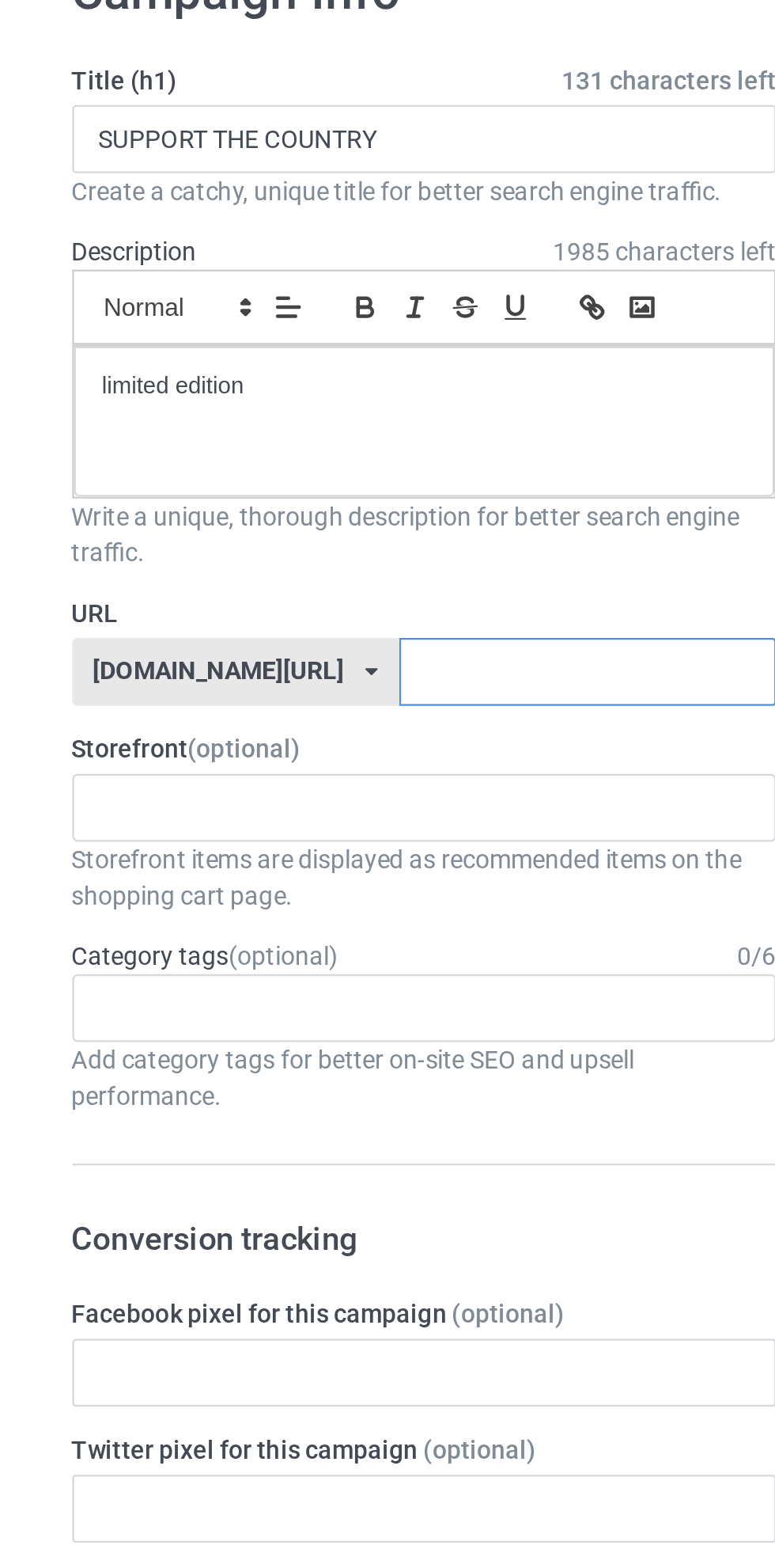
click at [304, 391] on input "text" at bounding box center [330, 394] width 167 height 30
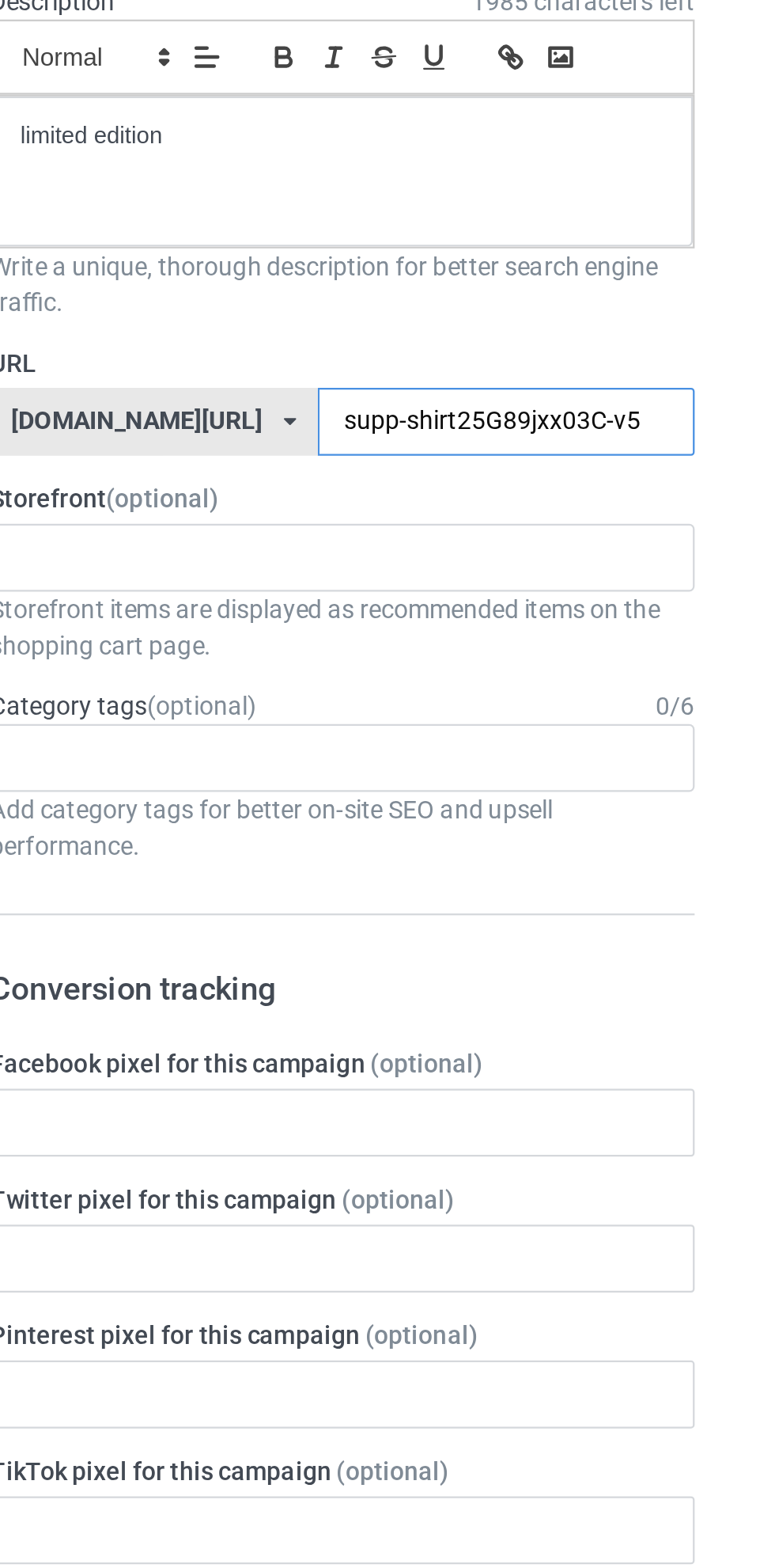
type input "supp-shirt25G89jxx03C-v59"
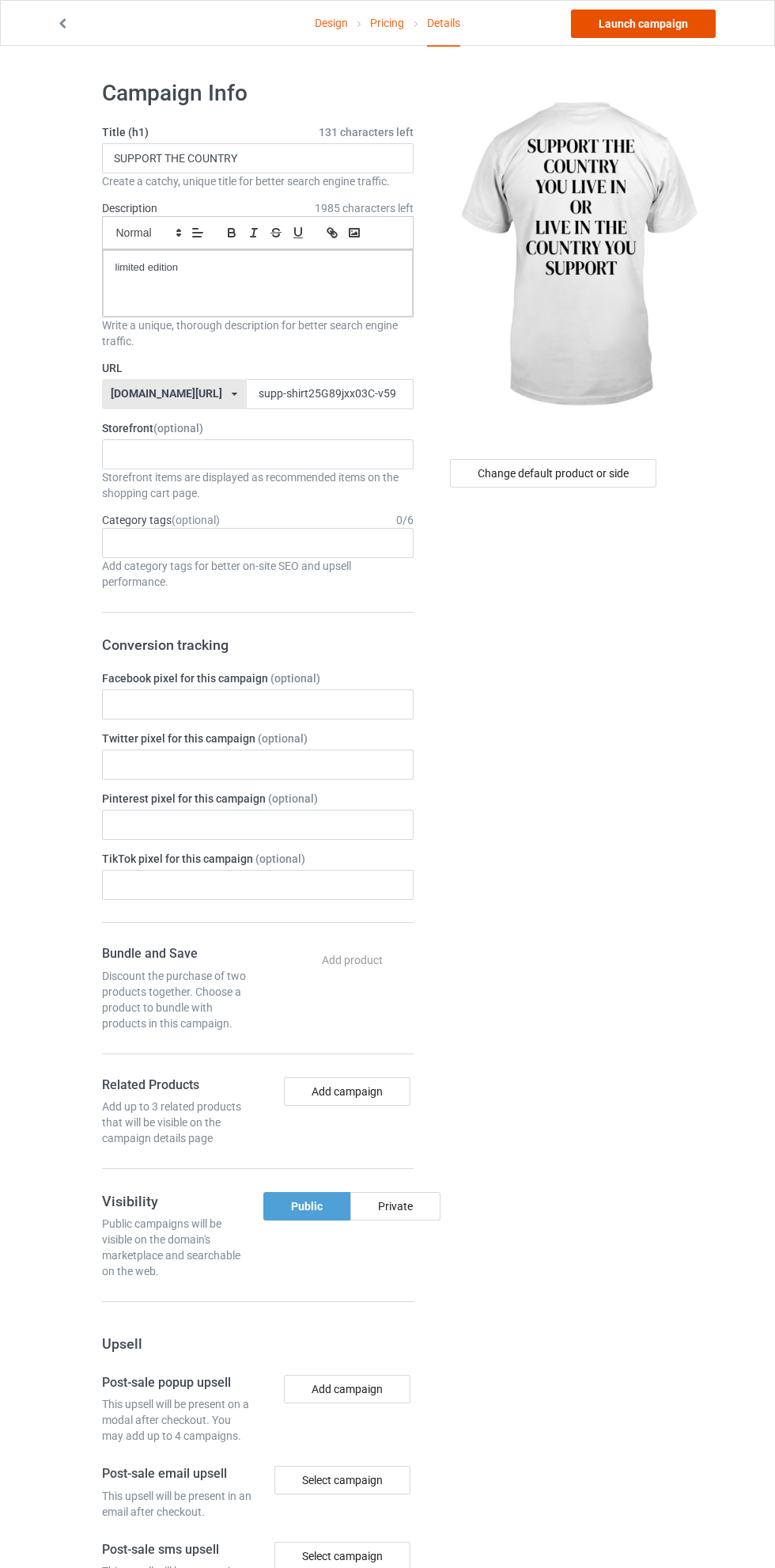
click at [685, 16] on link "Launch campaign" at bounding box center [643, 24] width 144 height 29
